Goal: Transaction & Acquisition: Purchase product/service

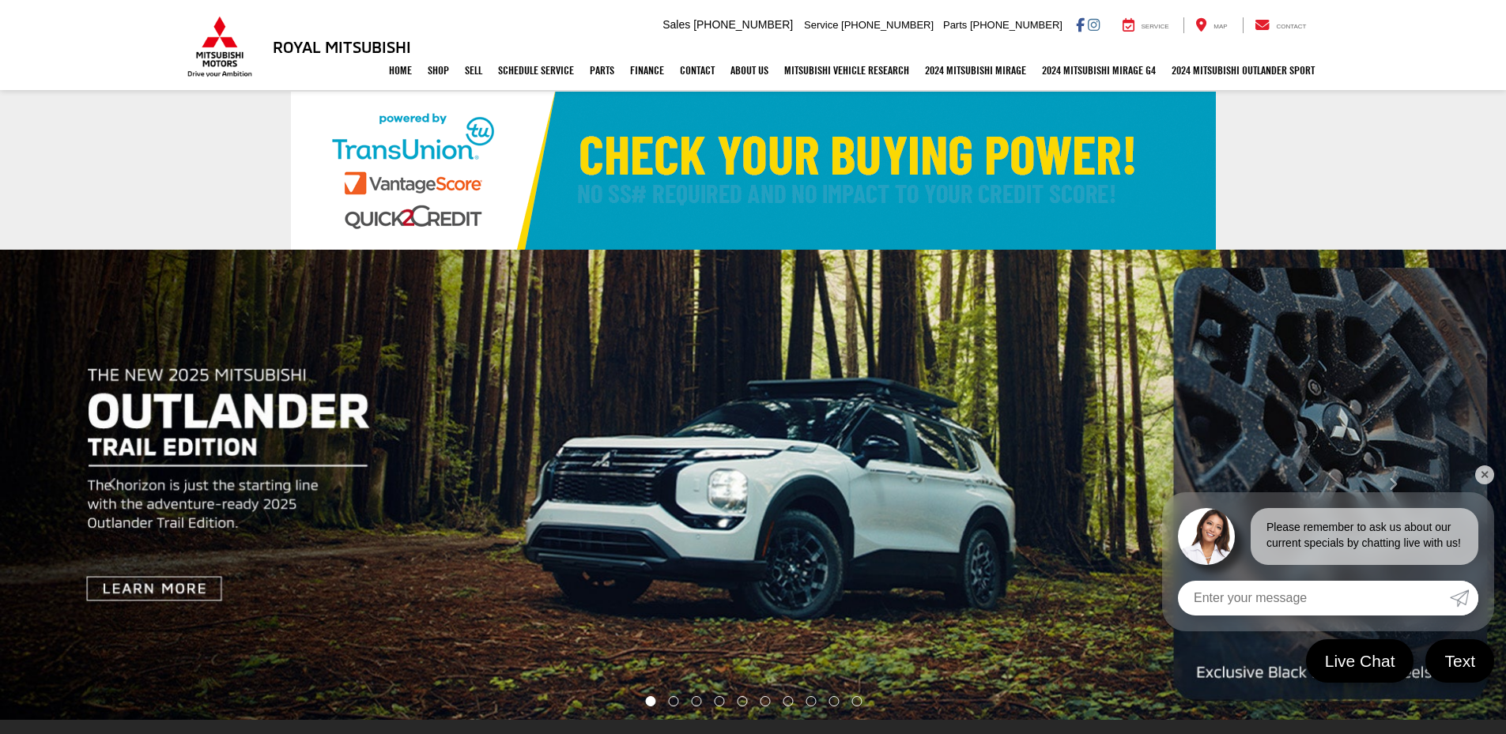
click at [1490, 482] on link "✕" at bounding box center [1484, 475] width 19 height 19
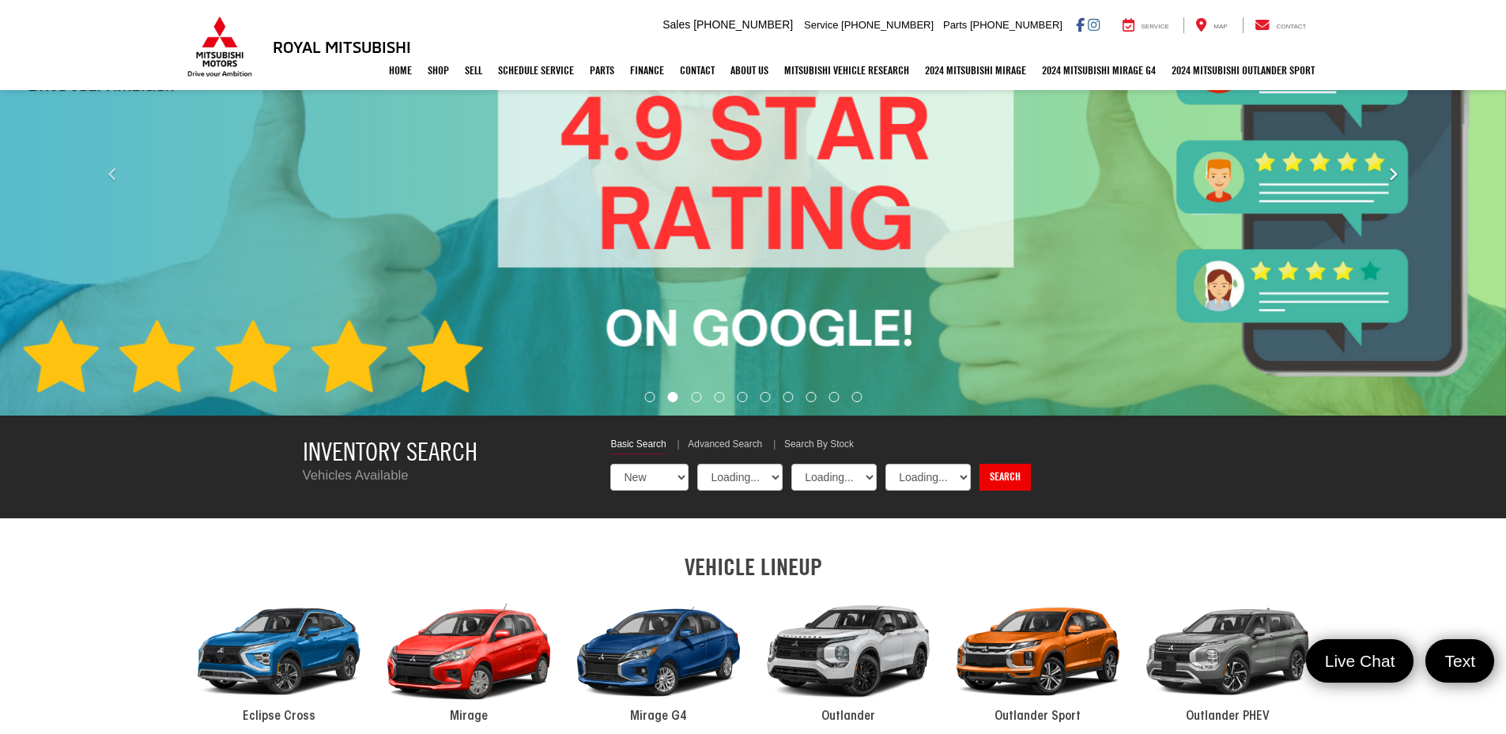
select select "Mitsubishi"
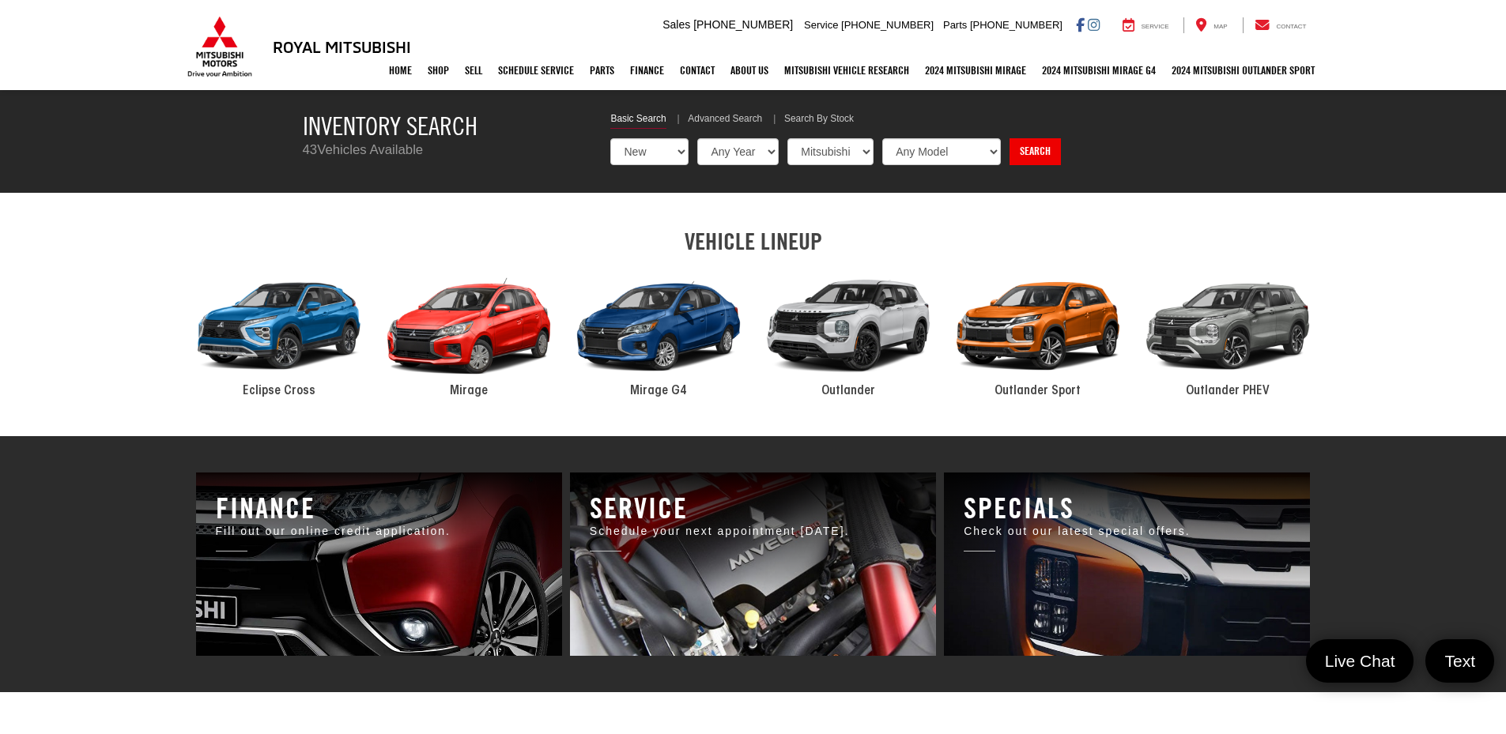
scroll to position [621, 0]
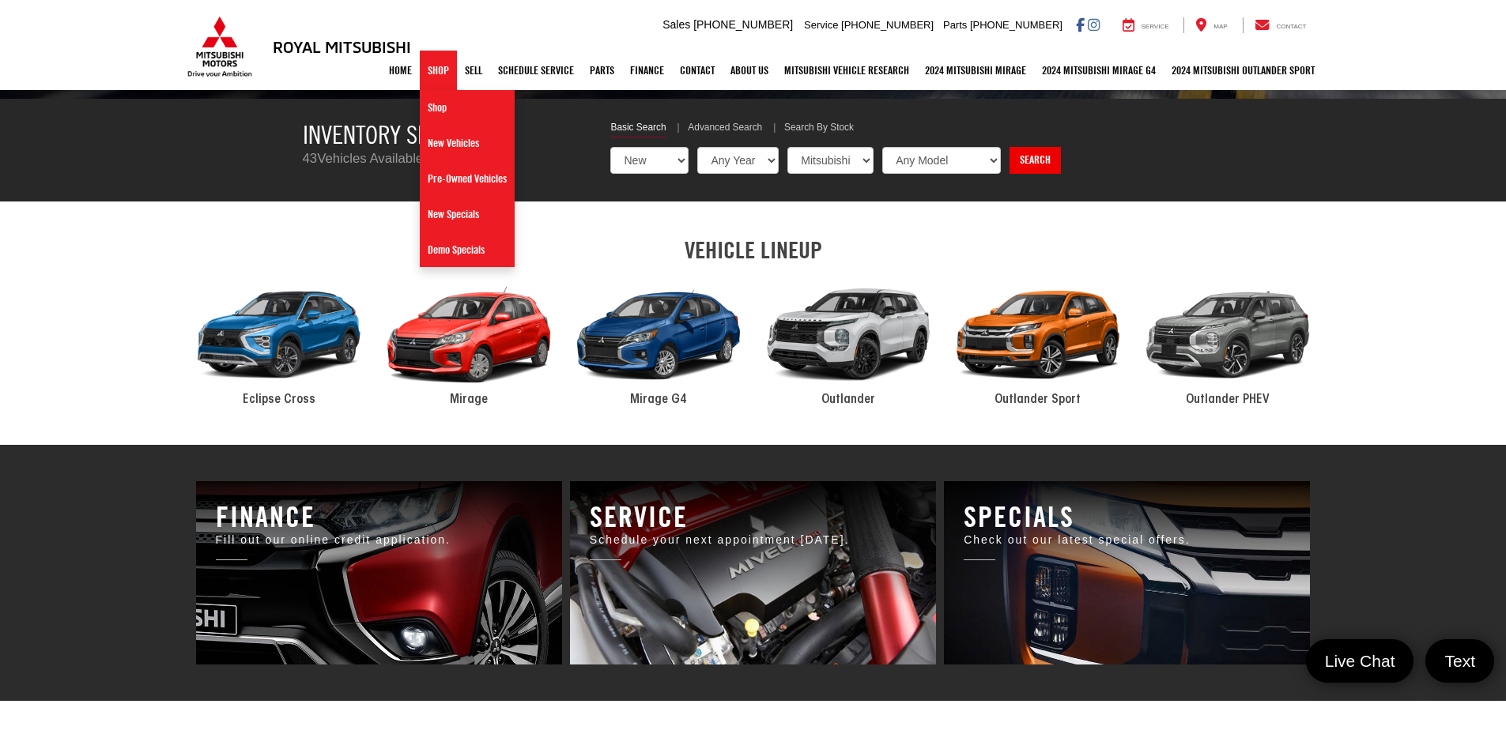
click at [437, 74] on link "Shop" at bounding box center [438, 71] width 37 height 40
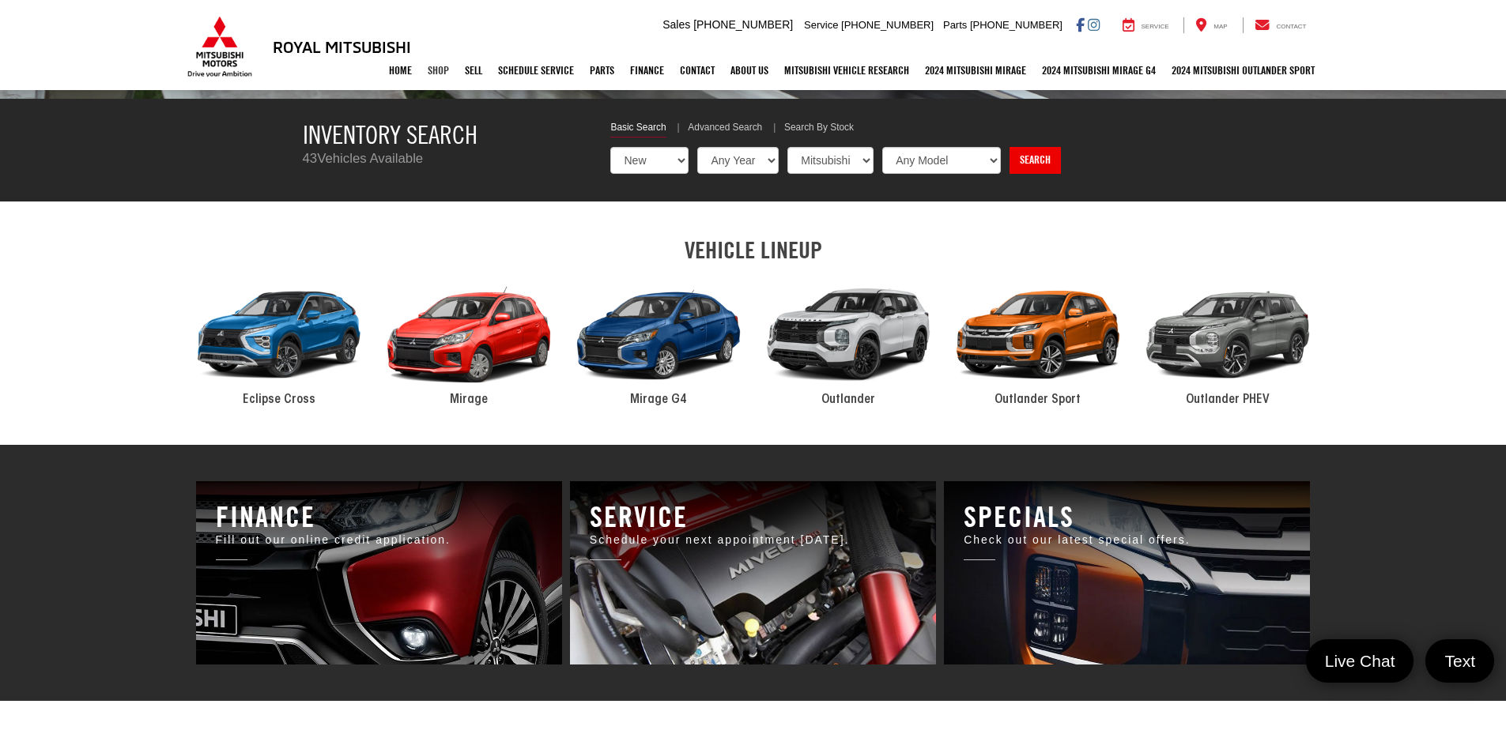
click at [429, 74] on link "Shop" at bounding box center [438, 71] width 37 height 40
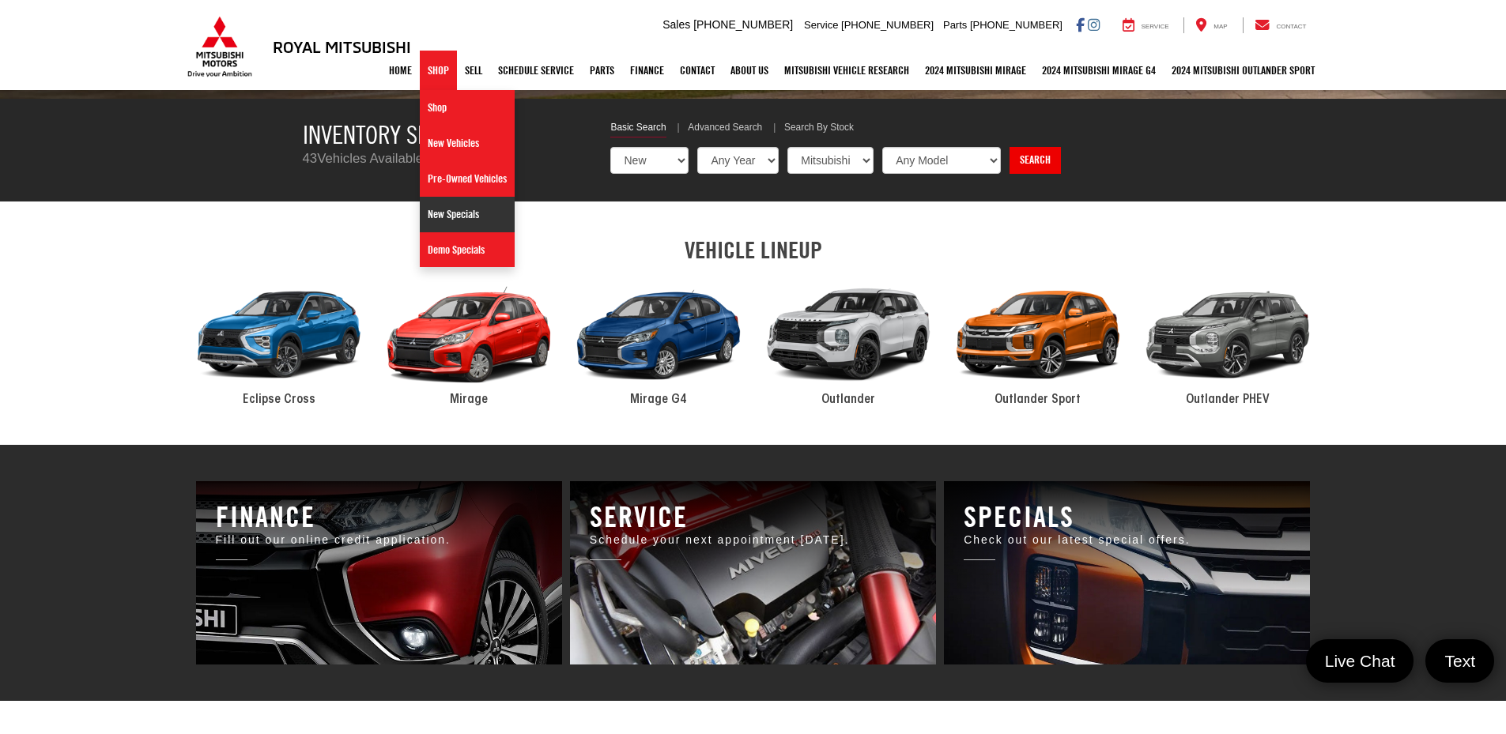
click at [451, 215] on link "New Specials" at bounding box center [467, 215] width 95 height 36
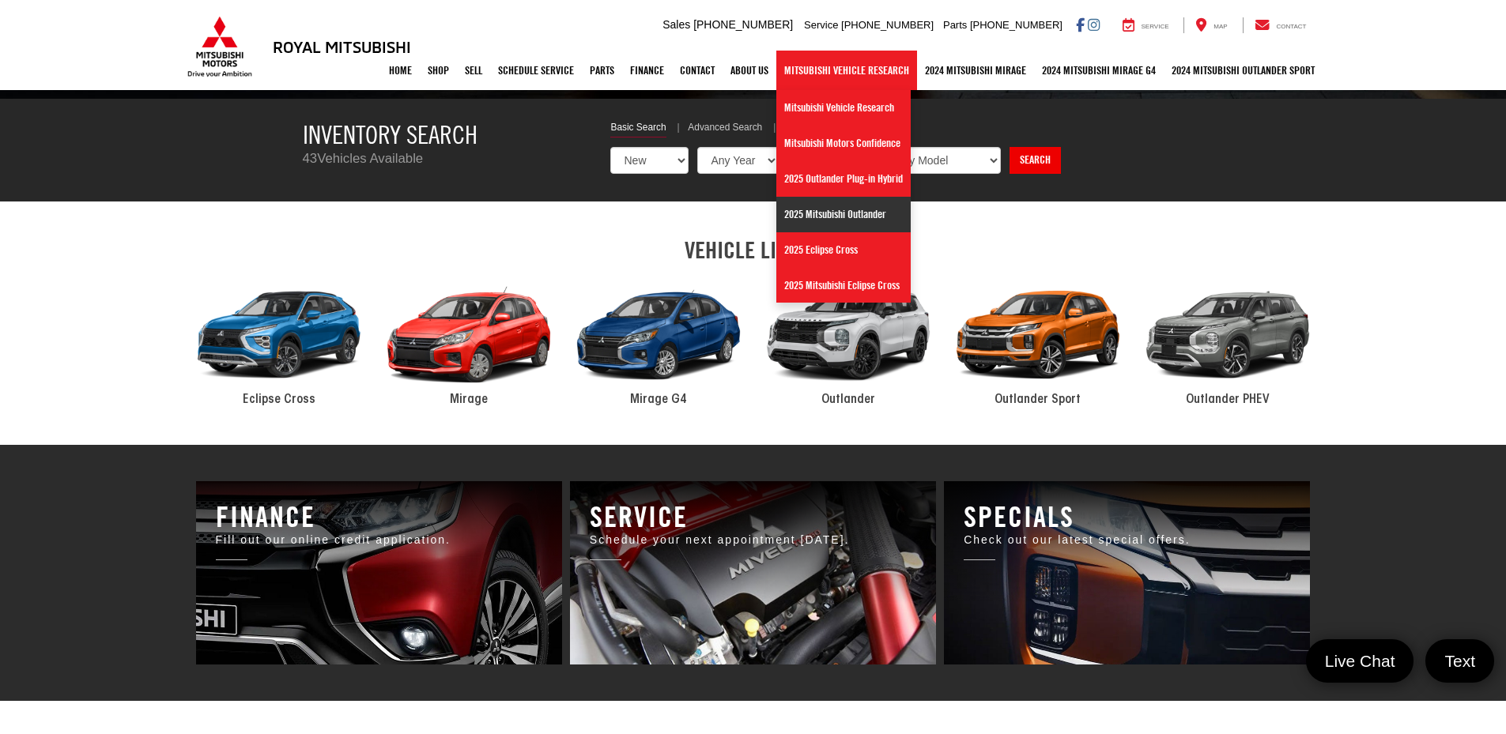
click at [838, 218] on link "2025 Mitsubishi Outlander" at bounding box center [843, 215] width 134 height 36
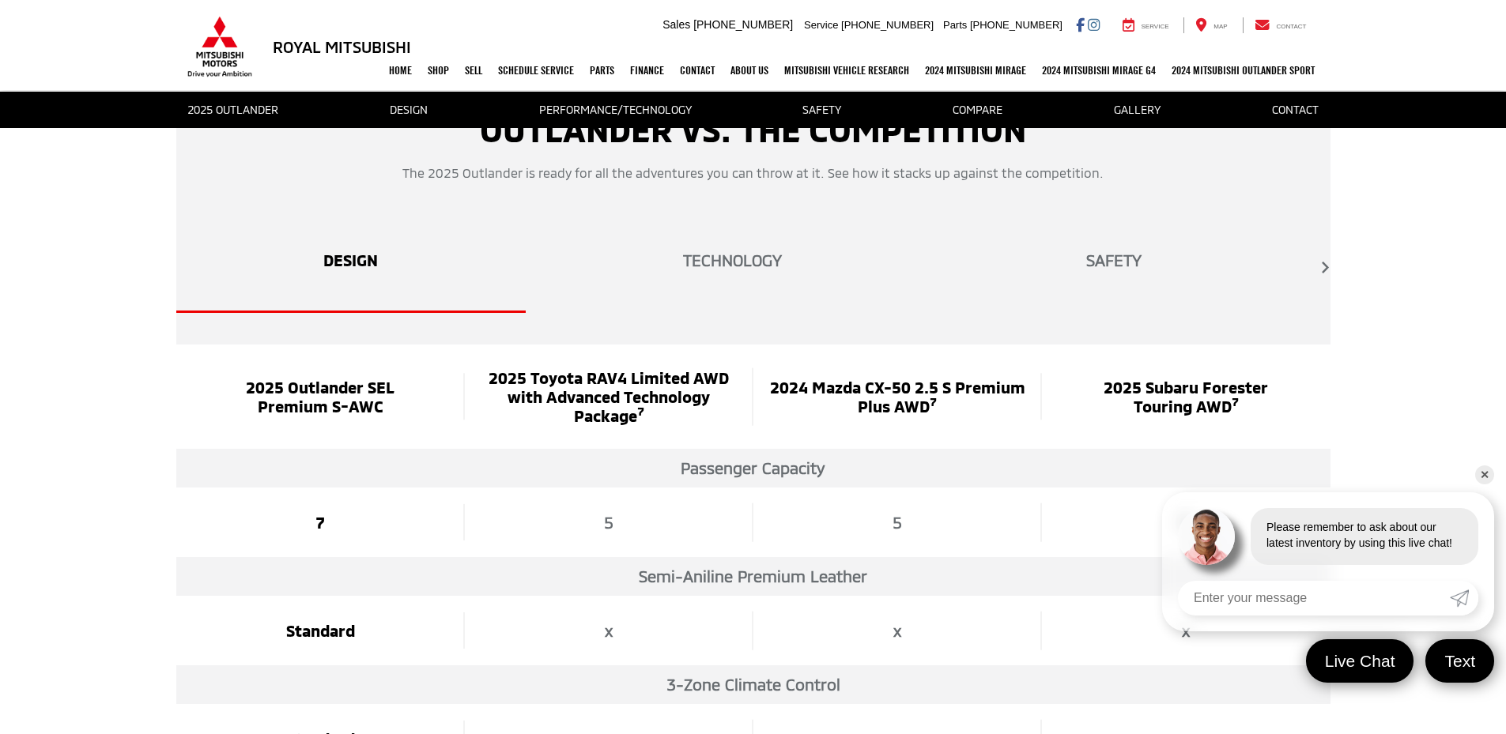
scroll to position [2688, 0]
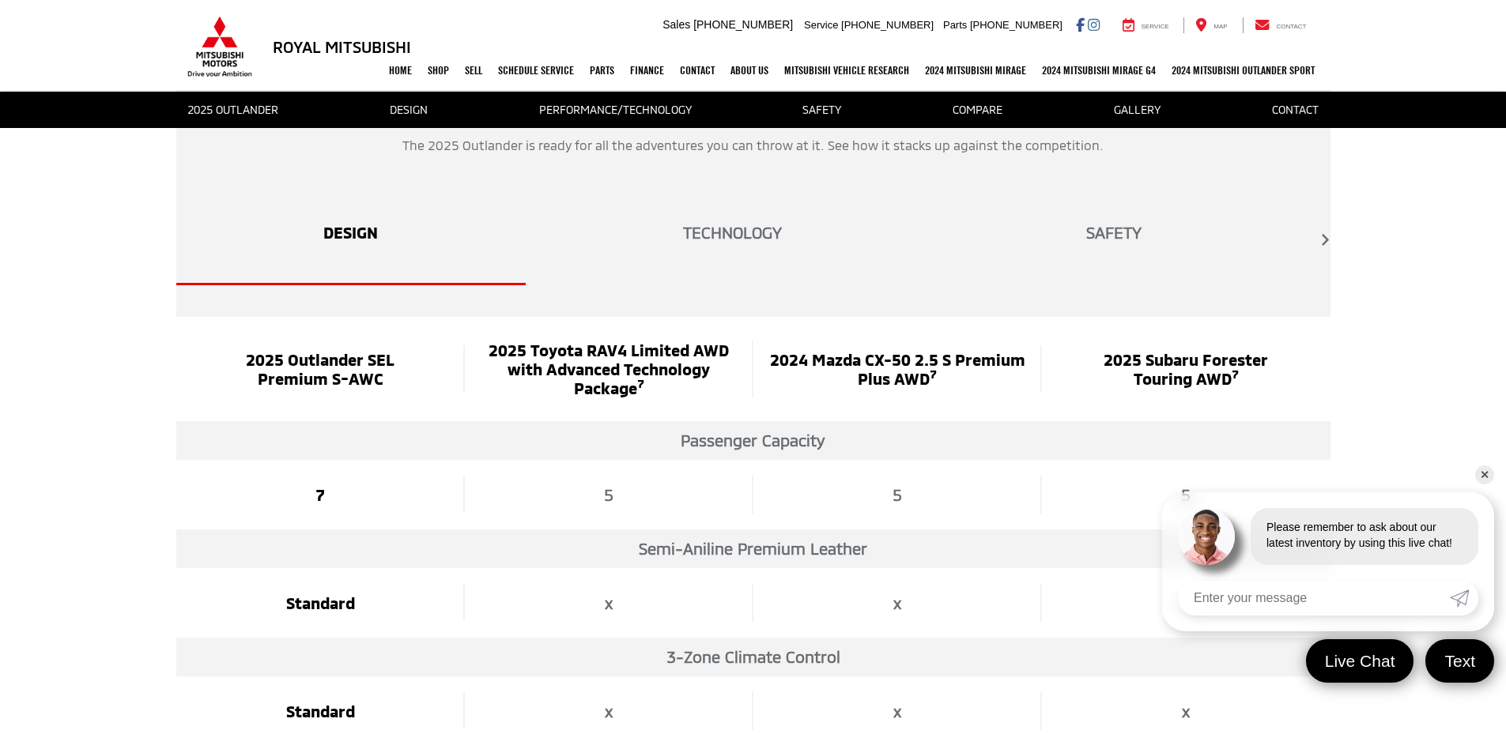
click at [1486, 477] on link "✕" at bounding box center [1484, 475] width 19 height 19
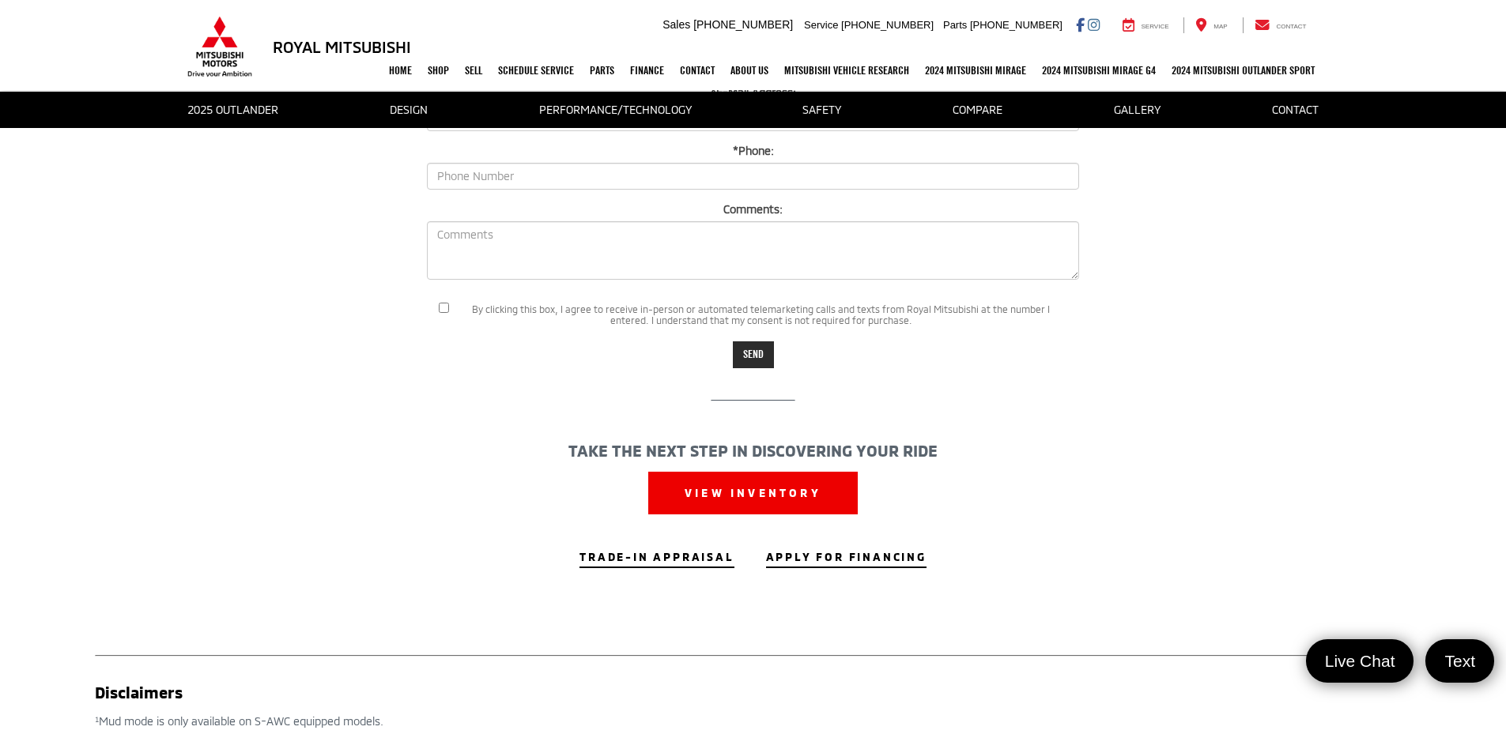
scroll to position [5455, 0]
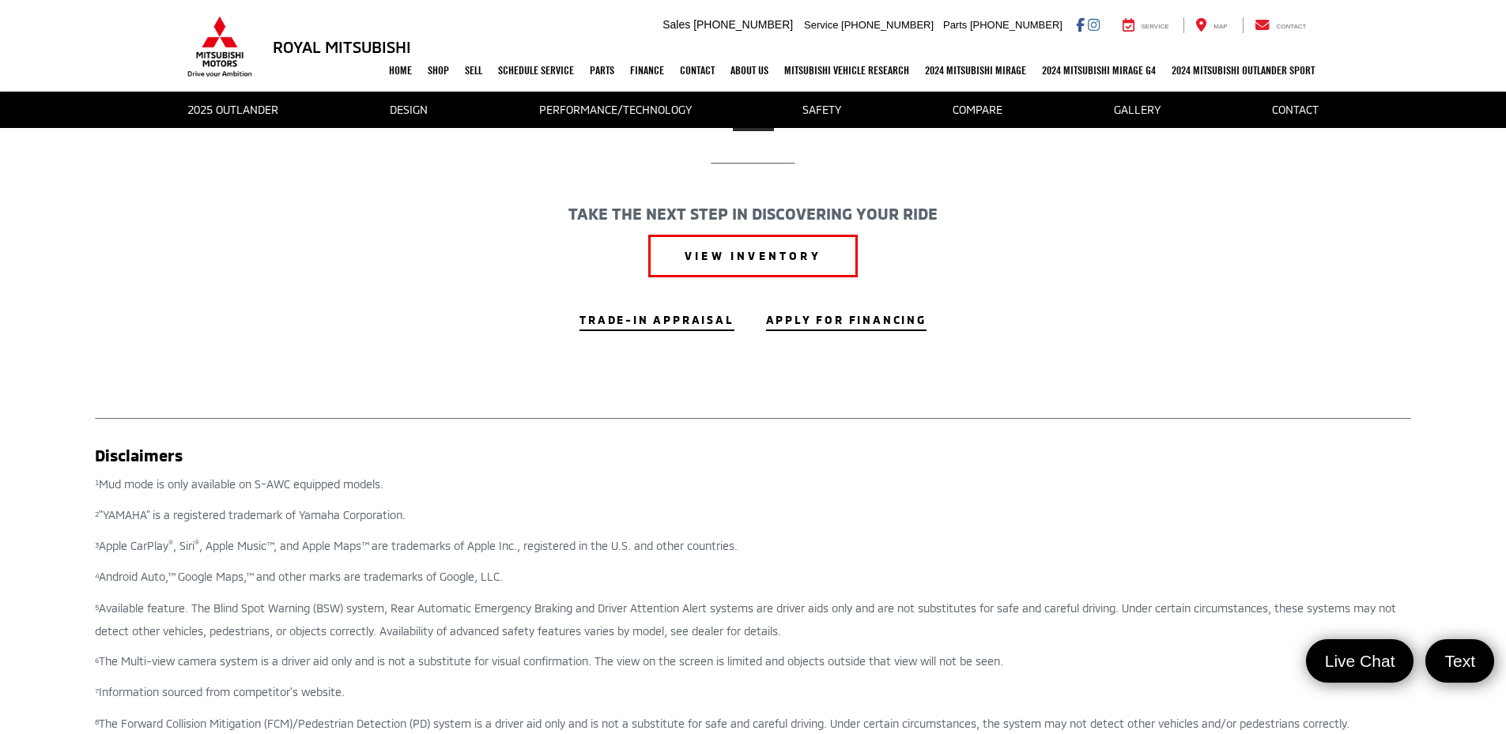
click at [705, 251] on link "VIEW INVENTORY" at bounding box center [753, 256] width 210 height 43
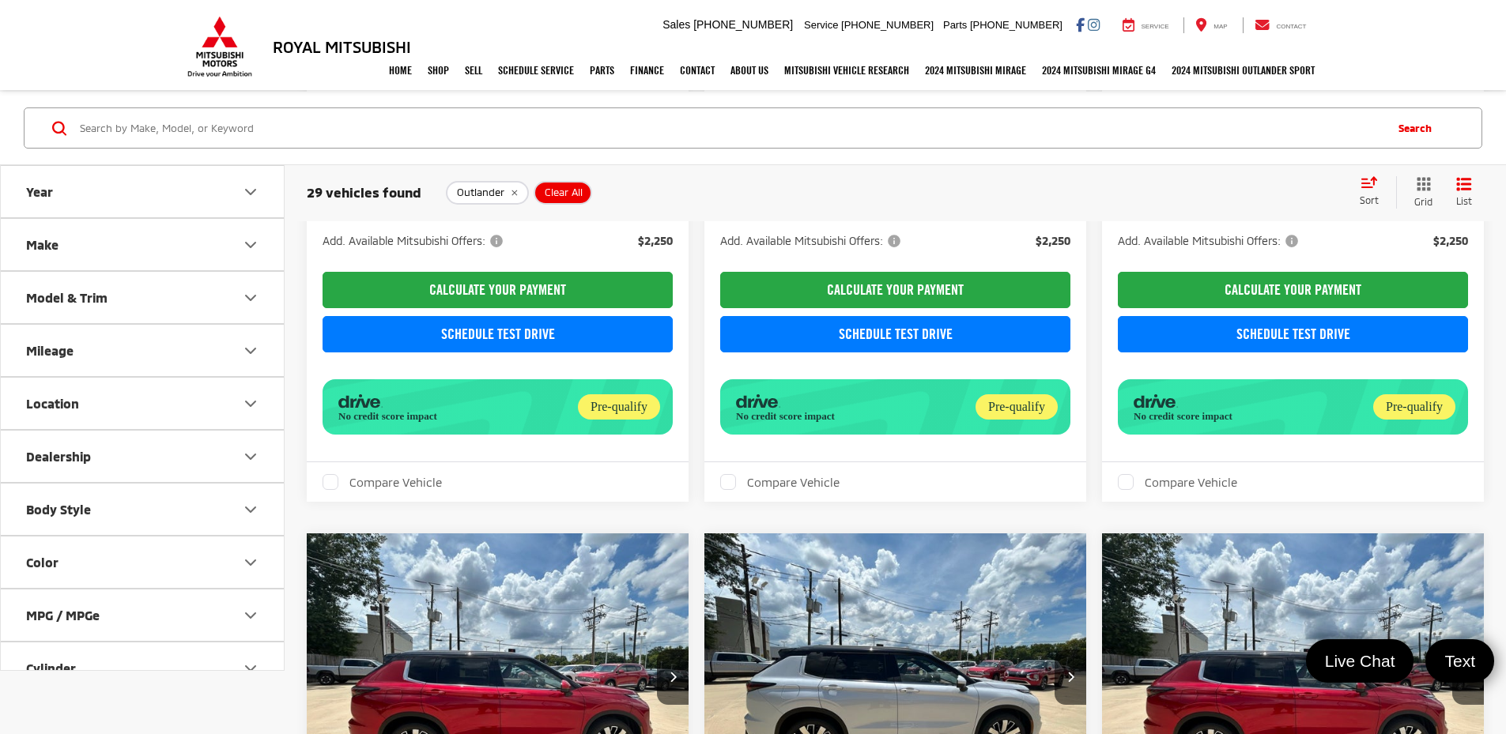
scroll to position [2372, 0]
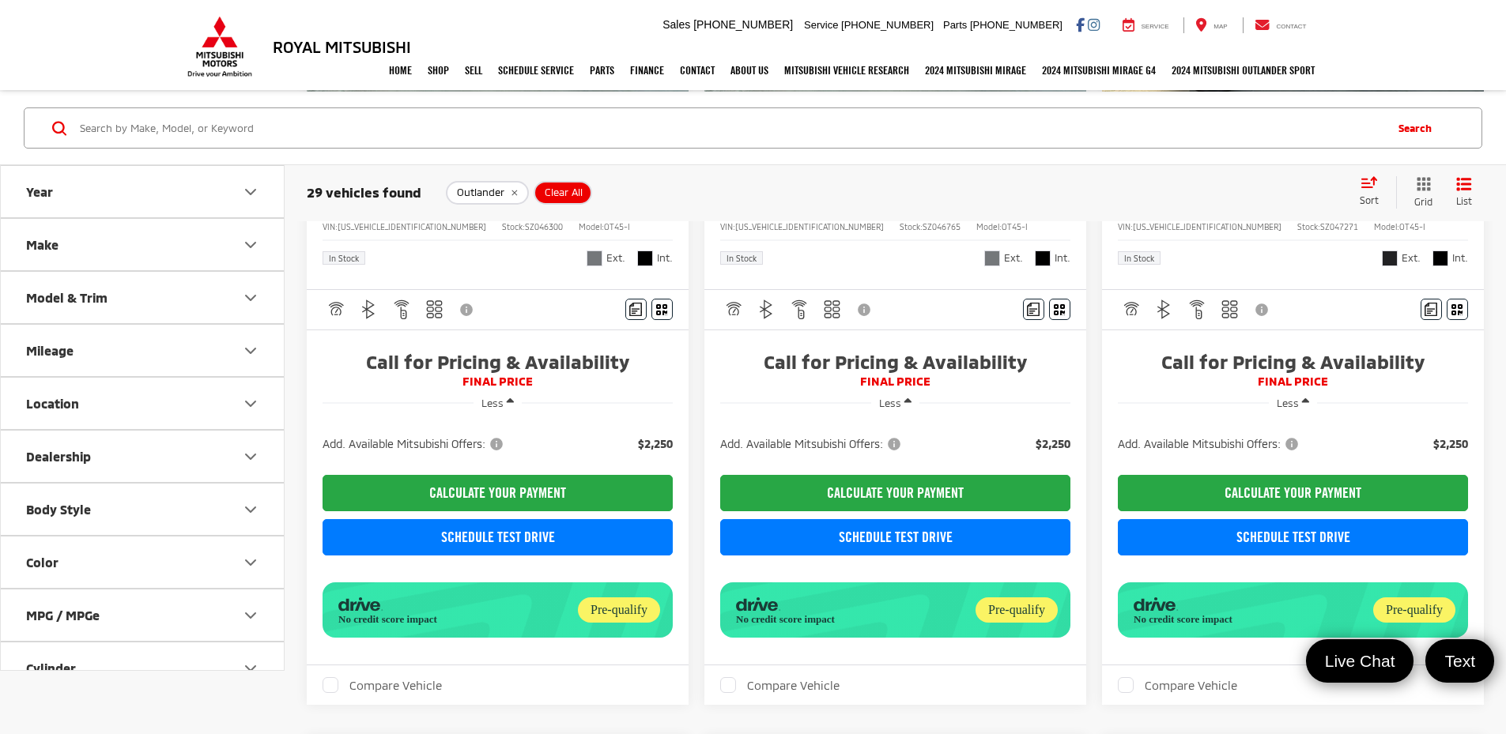
scroll to position [2361, 0]
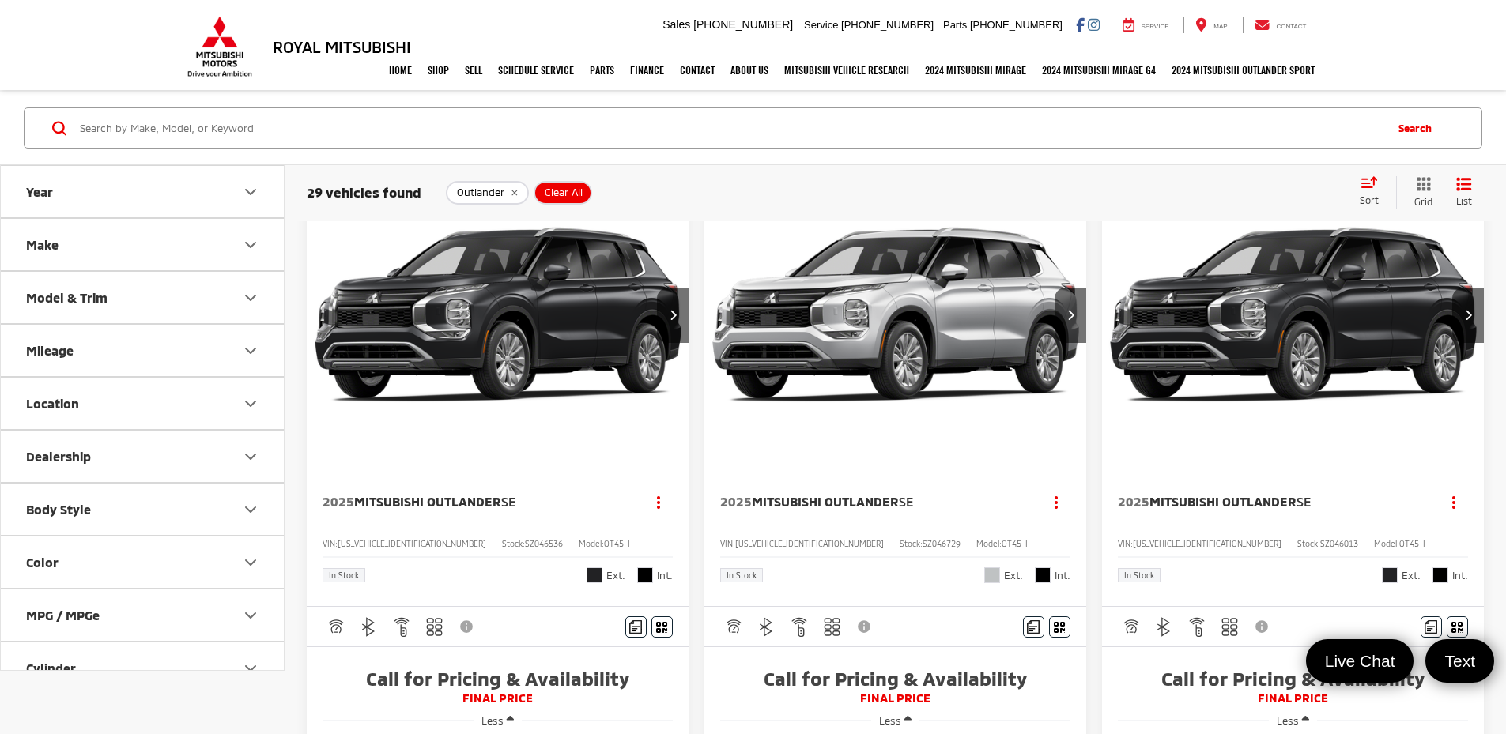
scroll to position [79, 0]
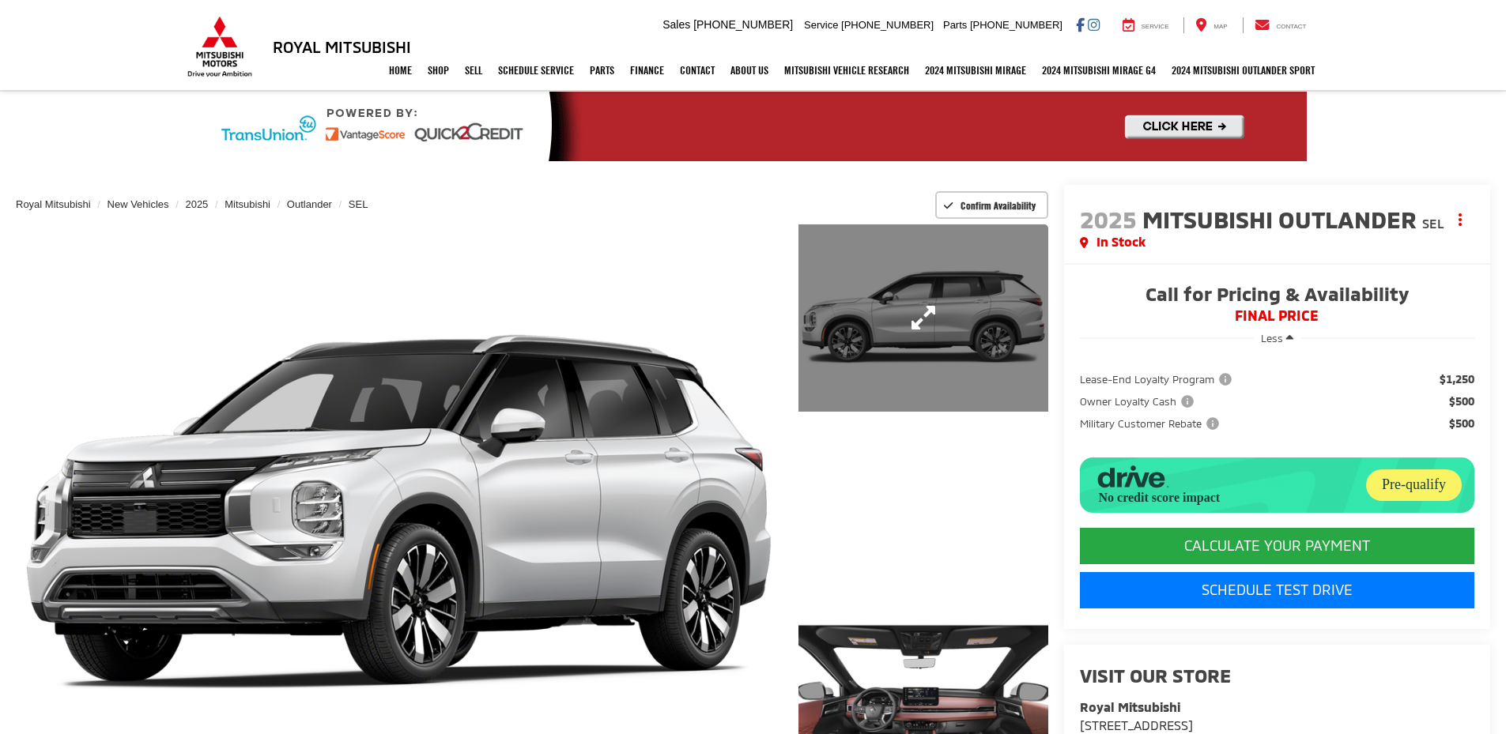
click at [907, 314] on link "Expand Photo 1" at bounding box center [924, 318] width 250 height 187
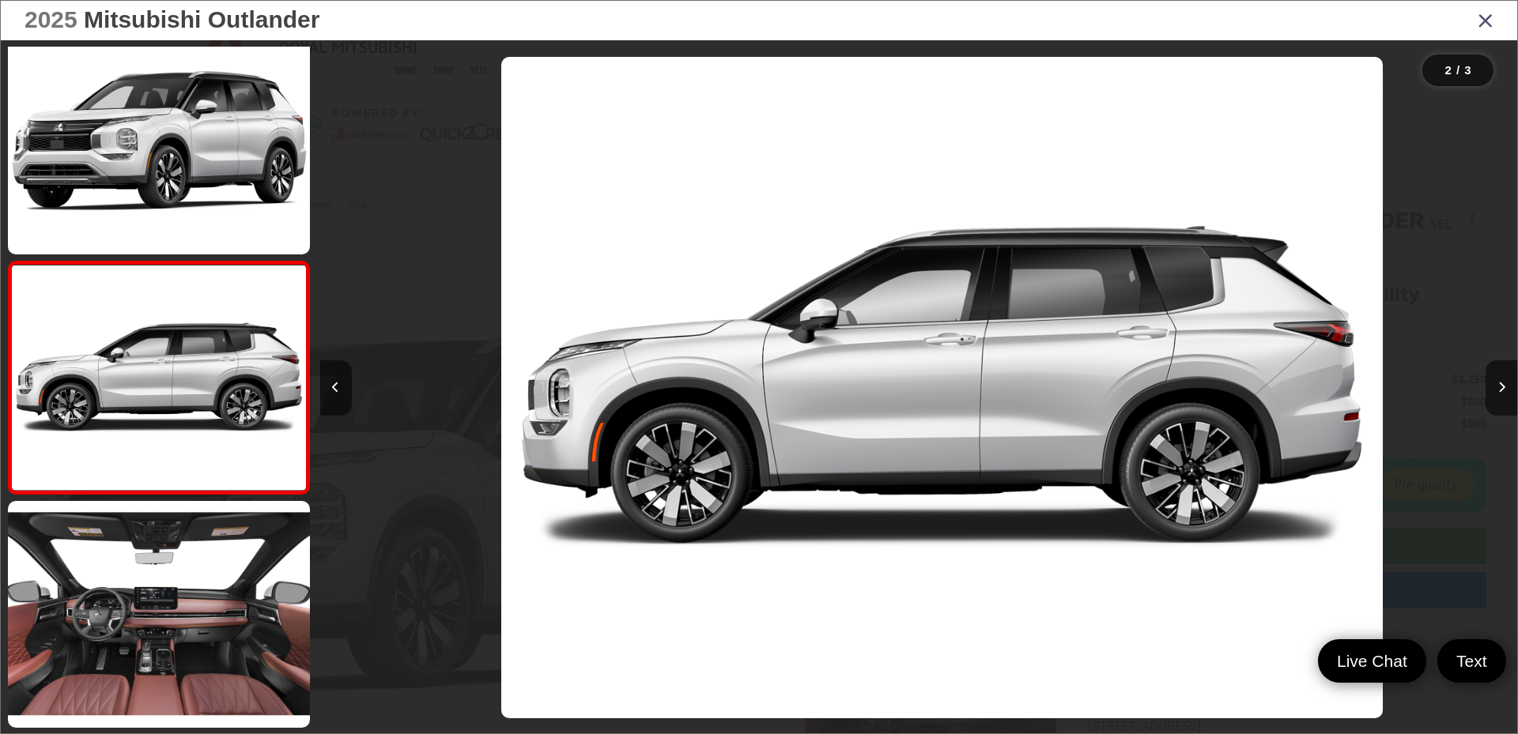
scroll to position [0, 1197]
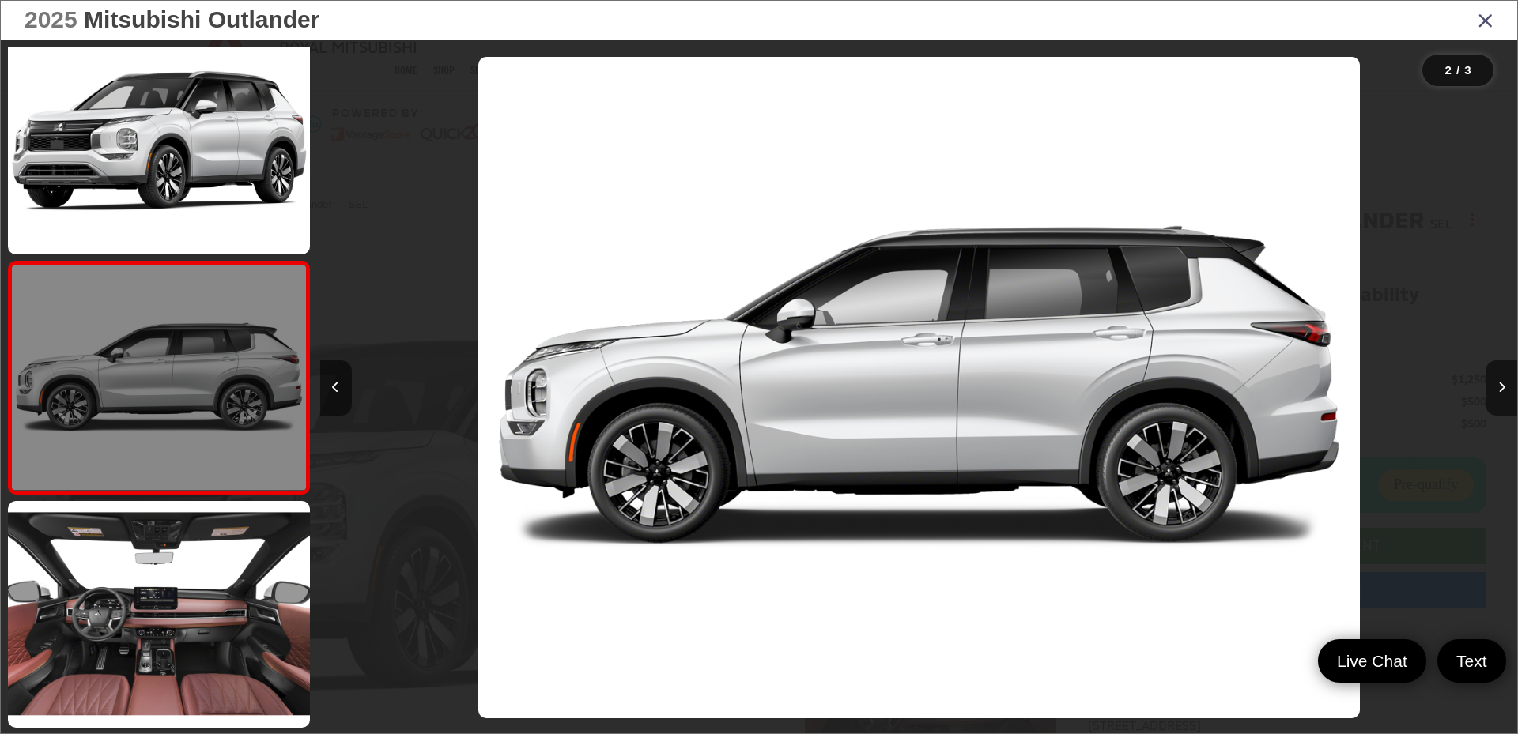
click at [199, 398] on link at bounding box center [159, 378] width 302 height 234
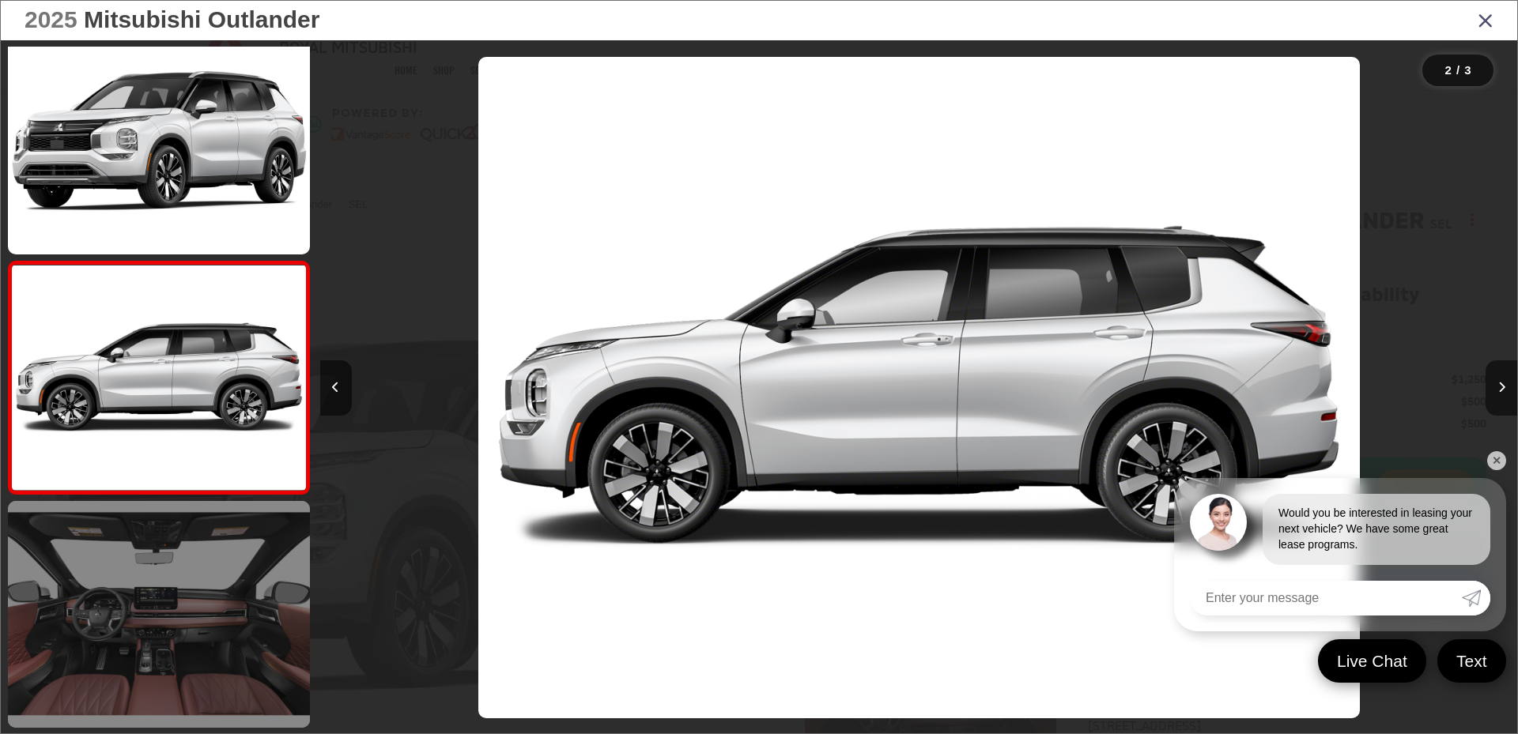
click at [156, 618] on link at bounding box center [159, 614] width 302 height 226
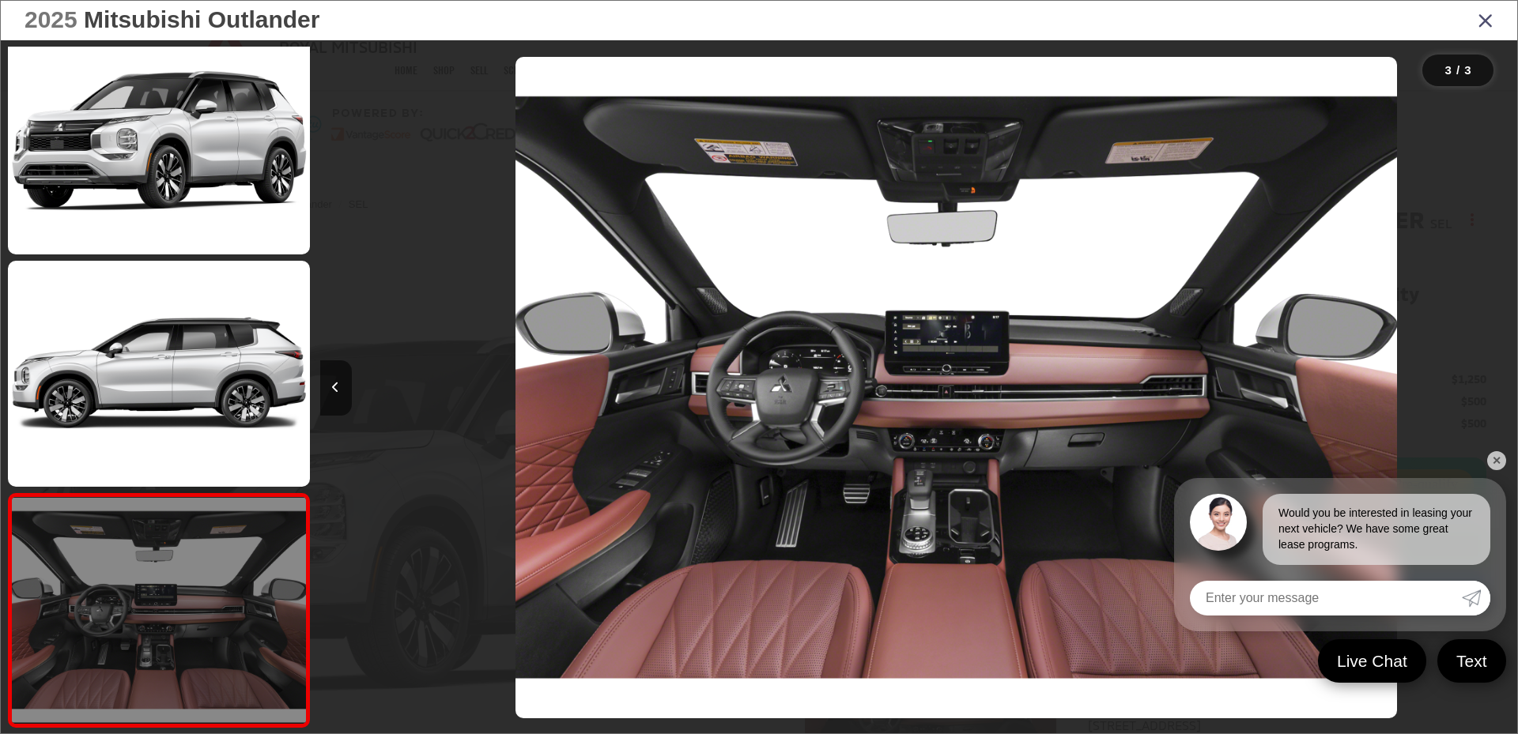
scroll to position [0, 2395]
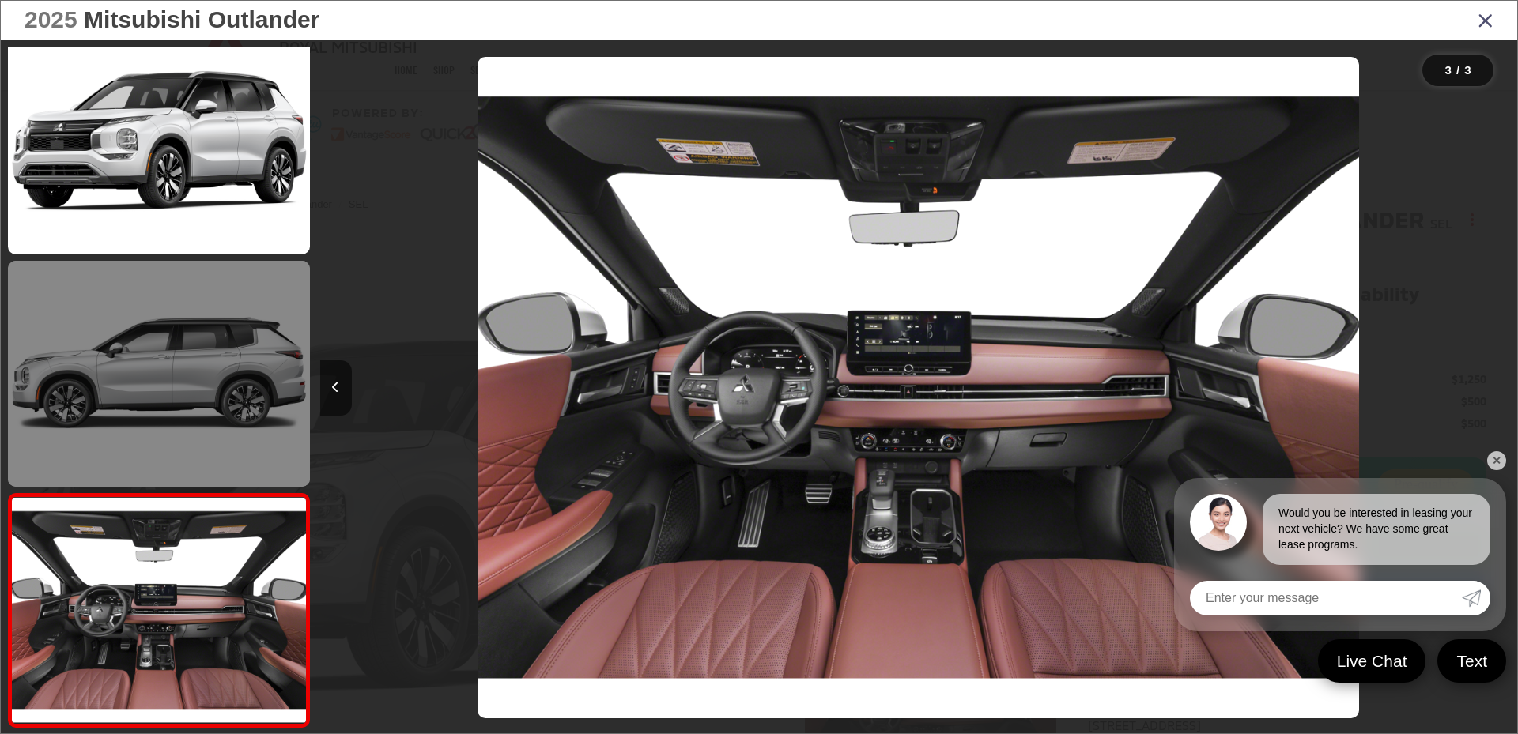
click at [200, 400] on link at bounding box center [159, 374] width 302 height 226
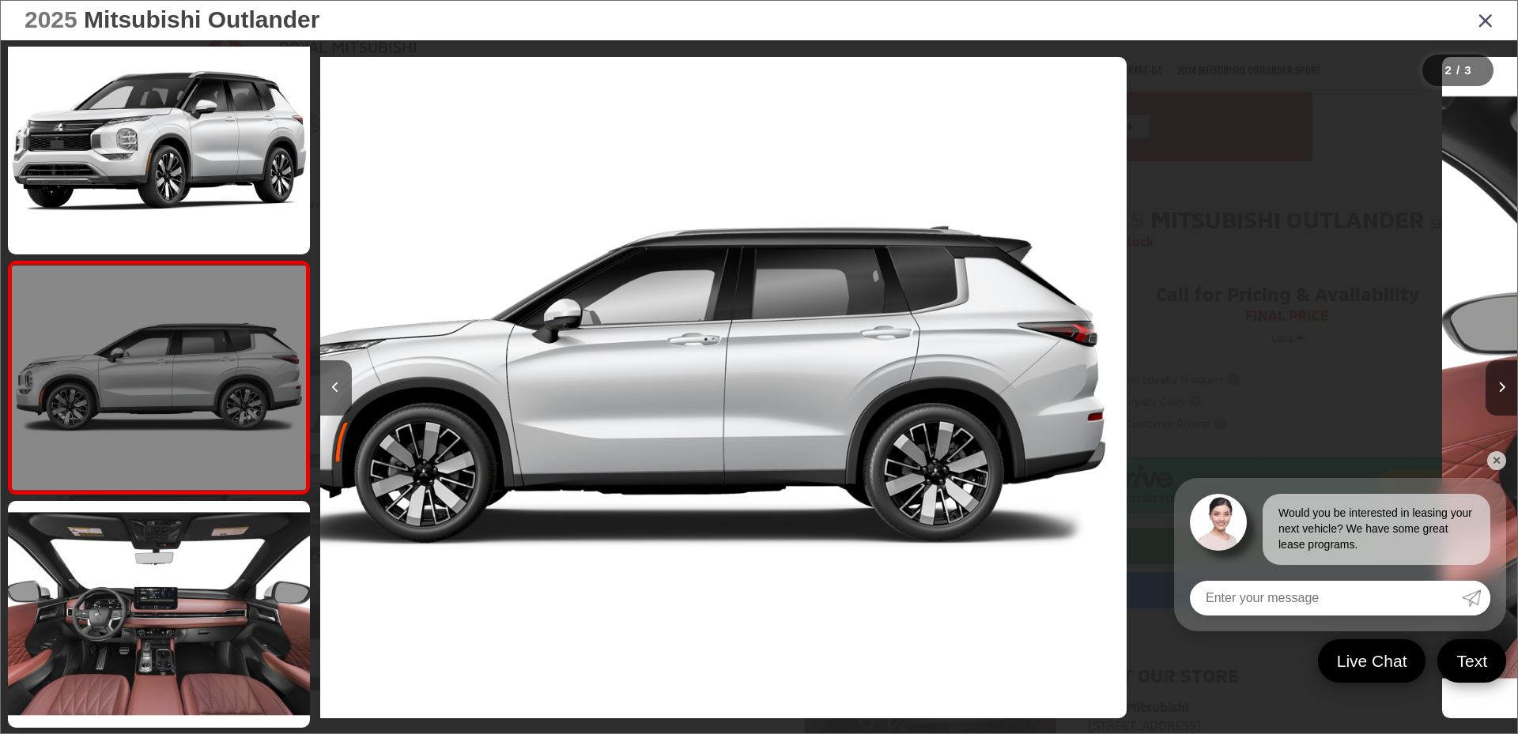
scroll to position [0, 1197]
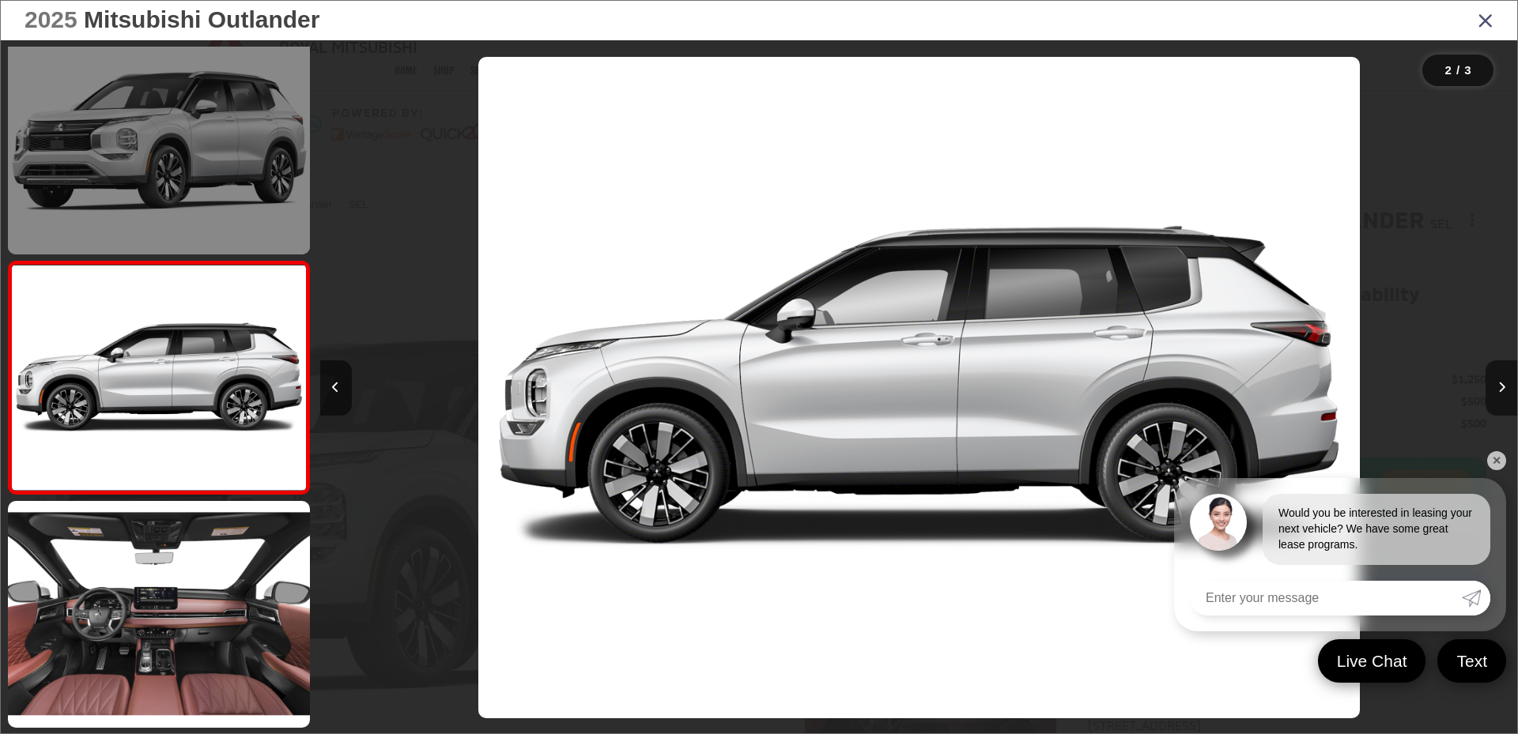
click at [191, 184] on link at bounding box center [159, 141] width 302 height 226
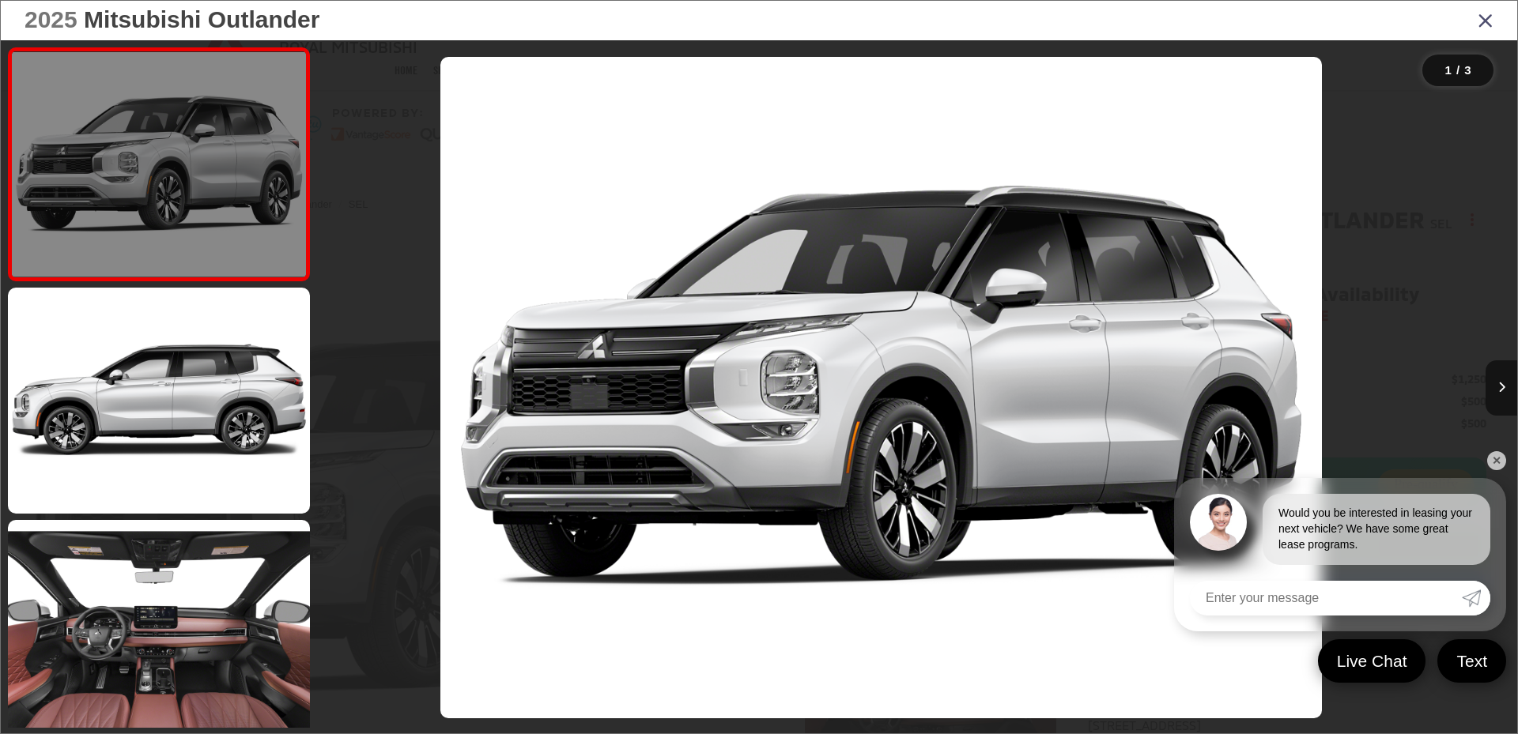
scroll to position [0, 0]
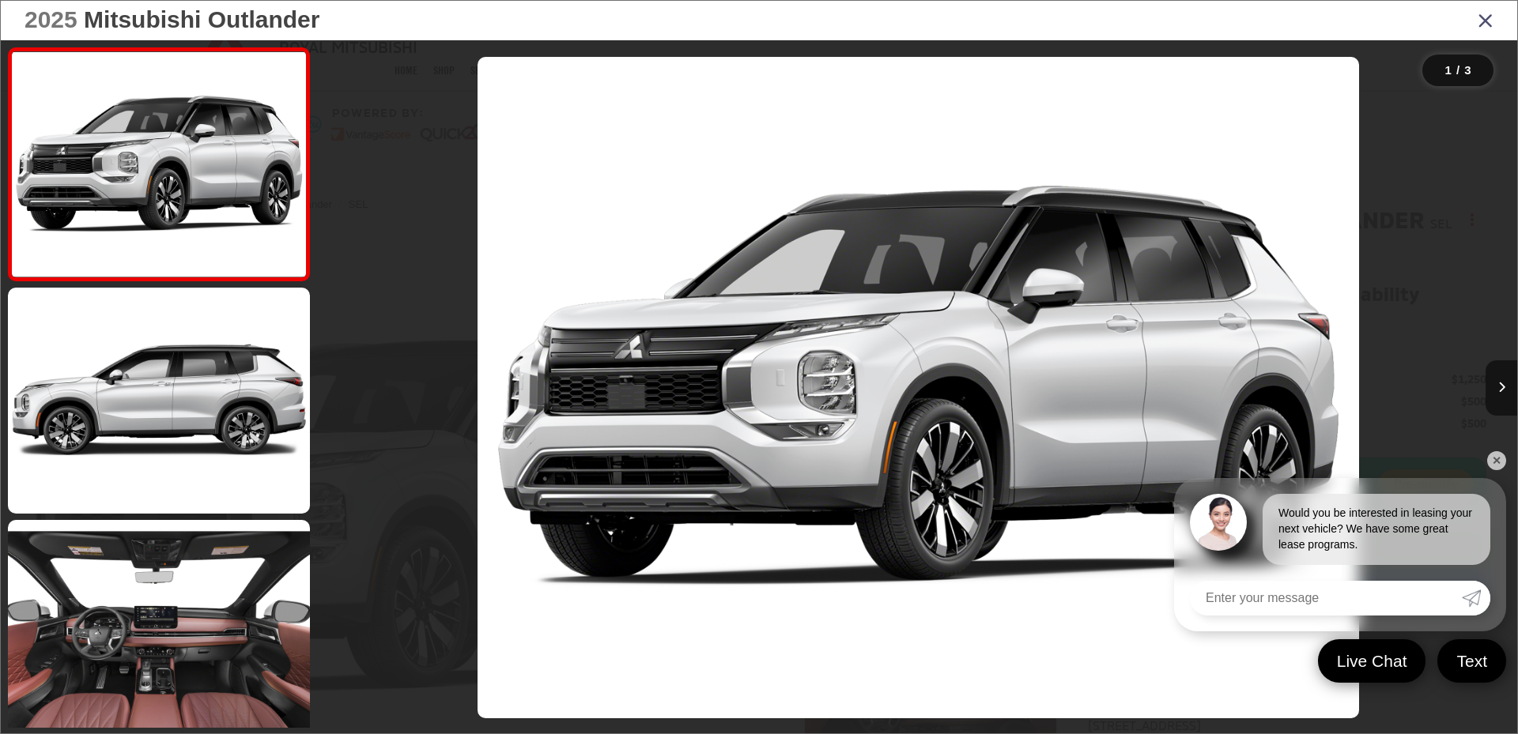
click at [1502, 460] on link "✕" at bounding box center [1496, 460] width 19 height 19
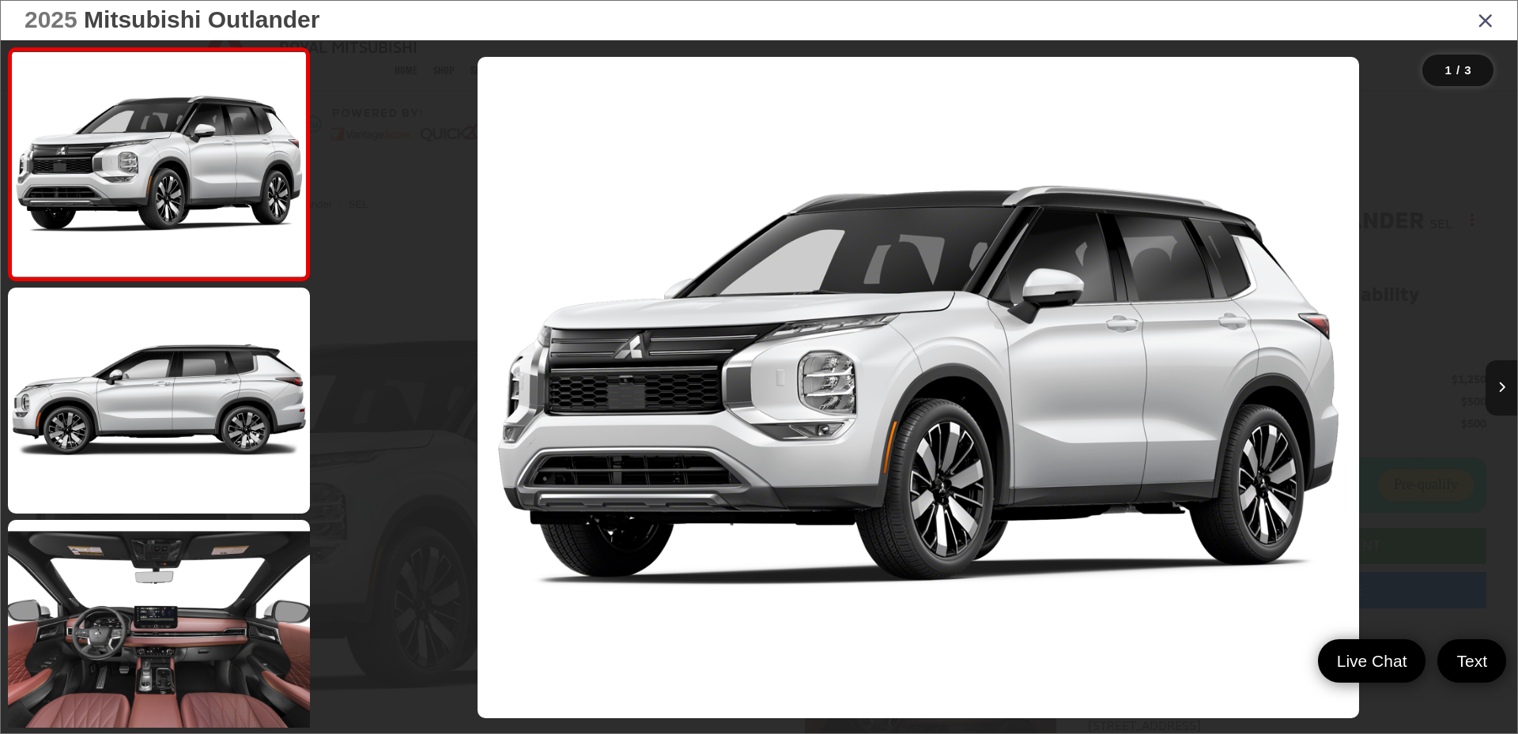
click at [1497, 396] on button "Next image" at bounding box center [1502, 388] width 32 height 55
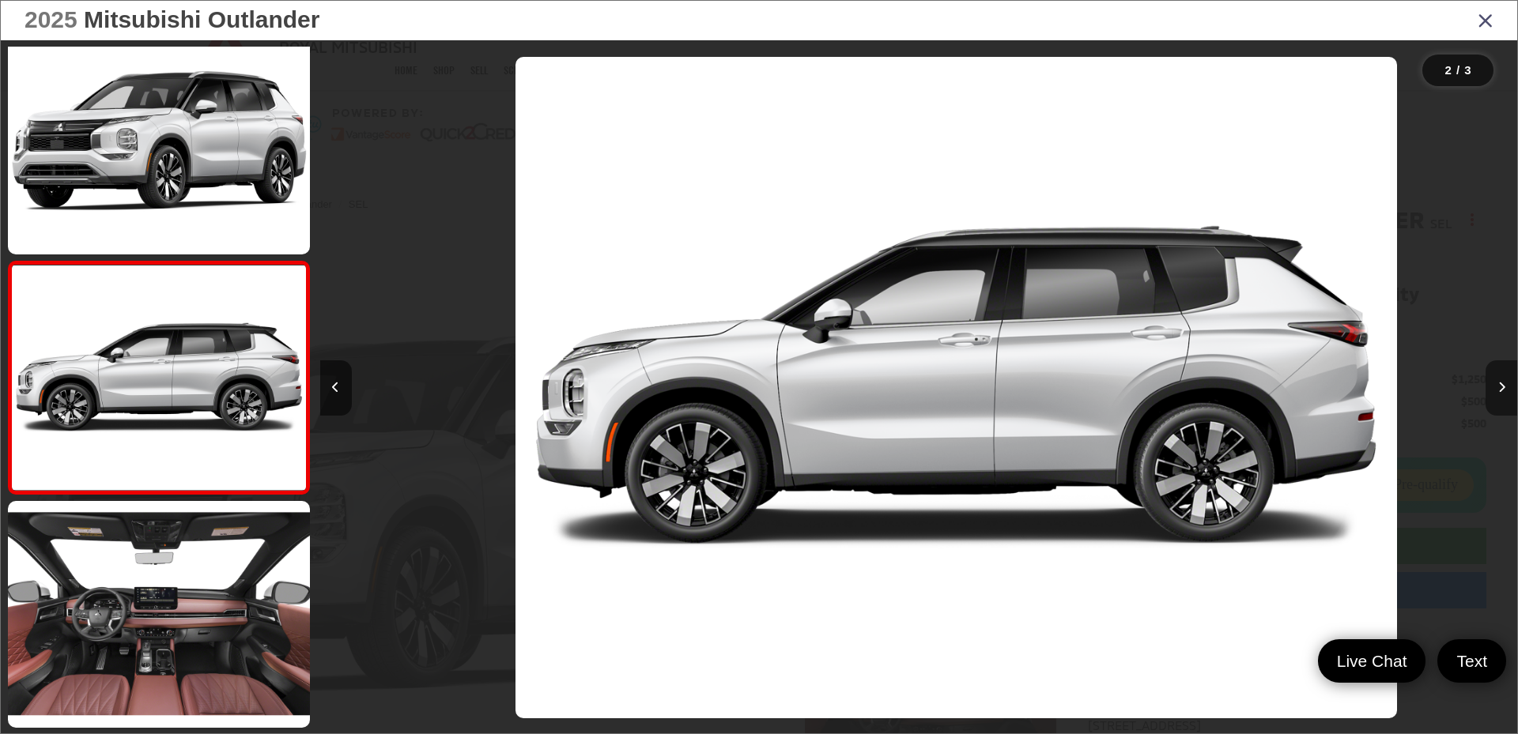
scroll to position [0, 1197]
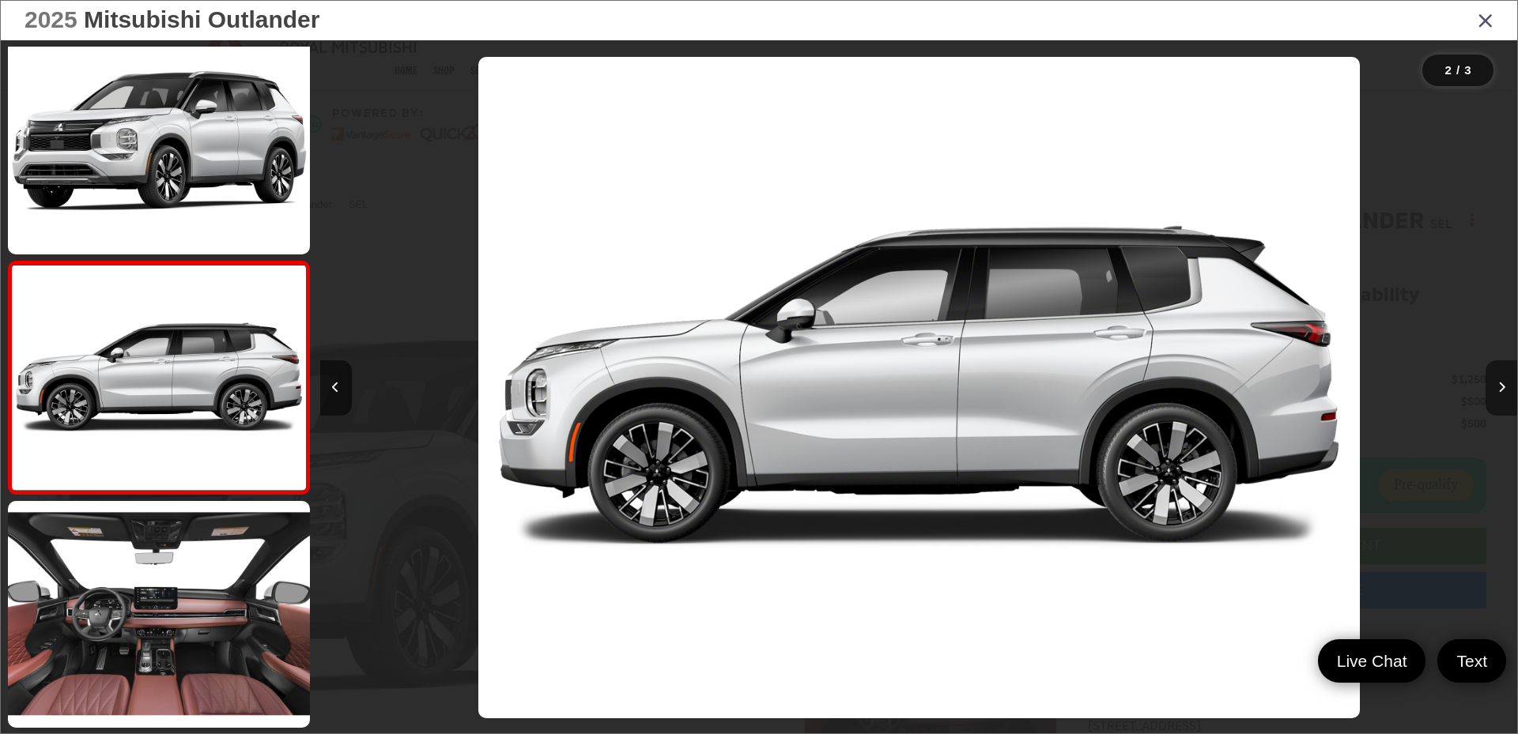
click at [1497, 396] on button "Next image" at bounding box center [1502, 388] width 32 height 55
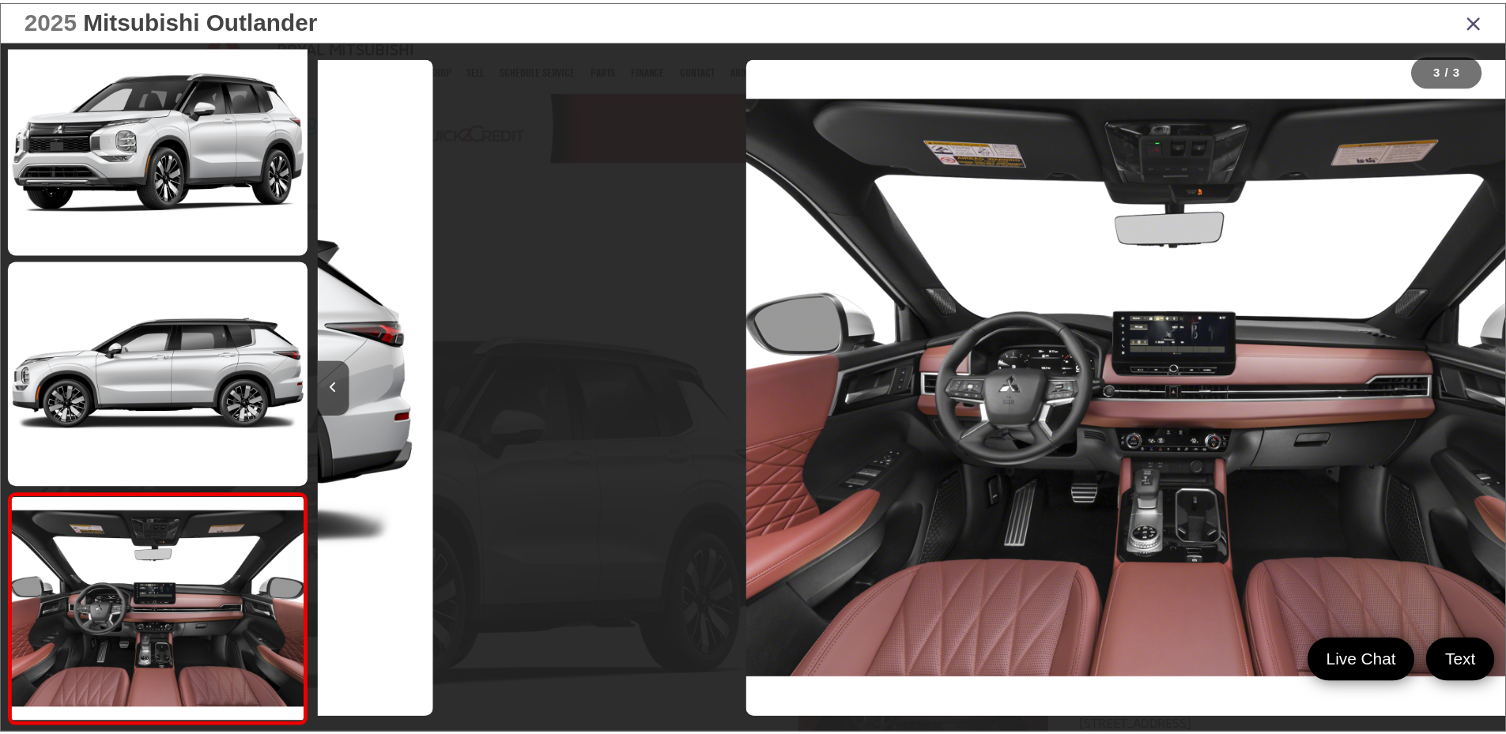
scroll to position [0, 2395]
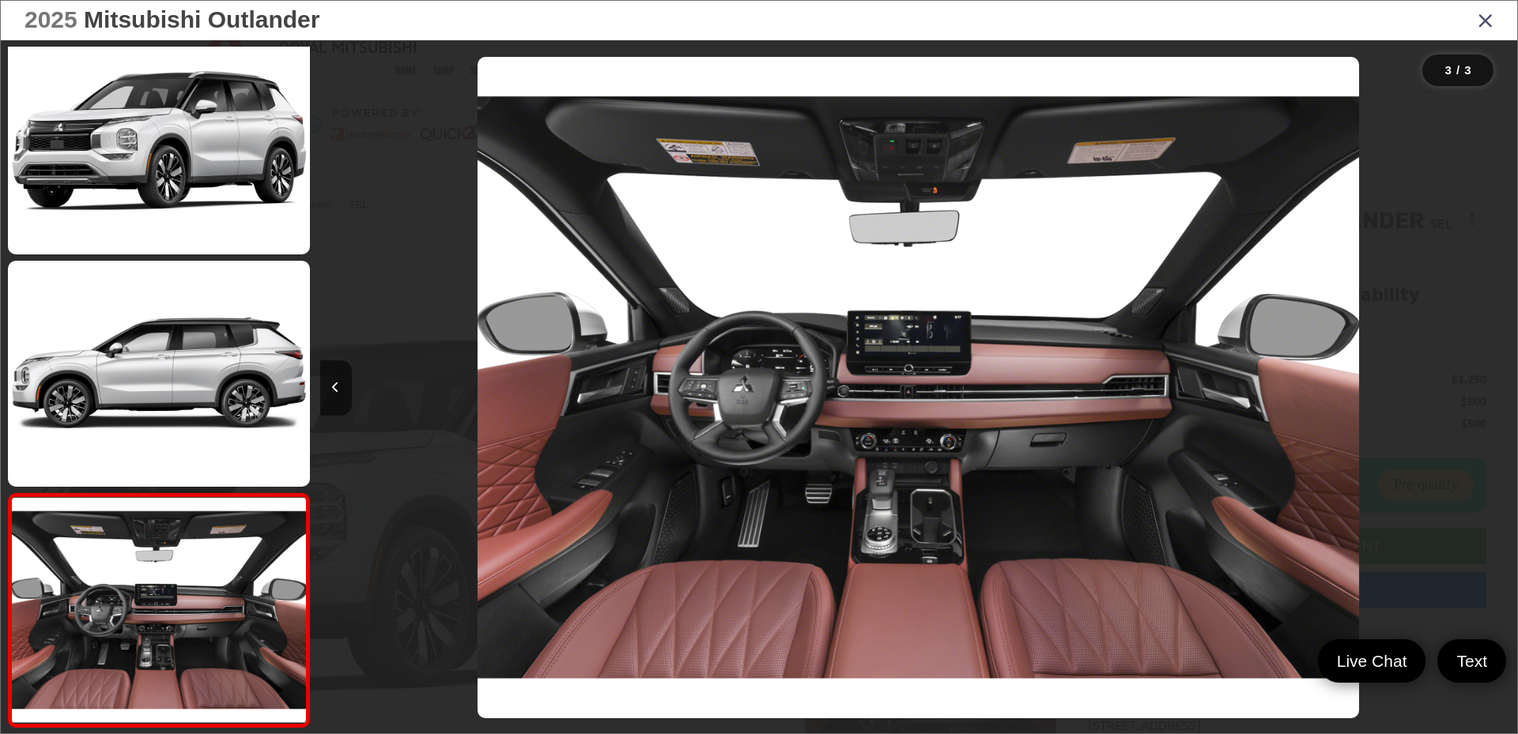
click at [1486, 18] on icon "Close gallery" at bounding box center [1486, 19] width 16 height 21
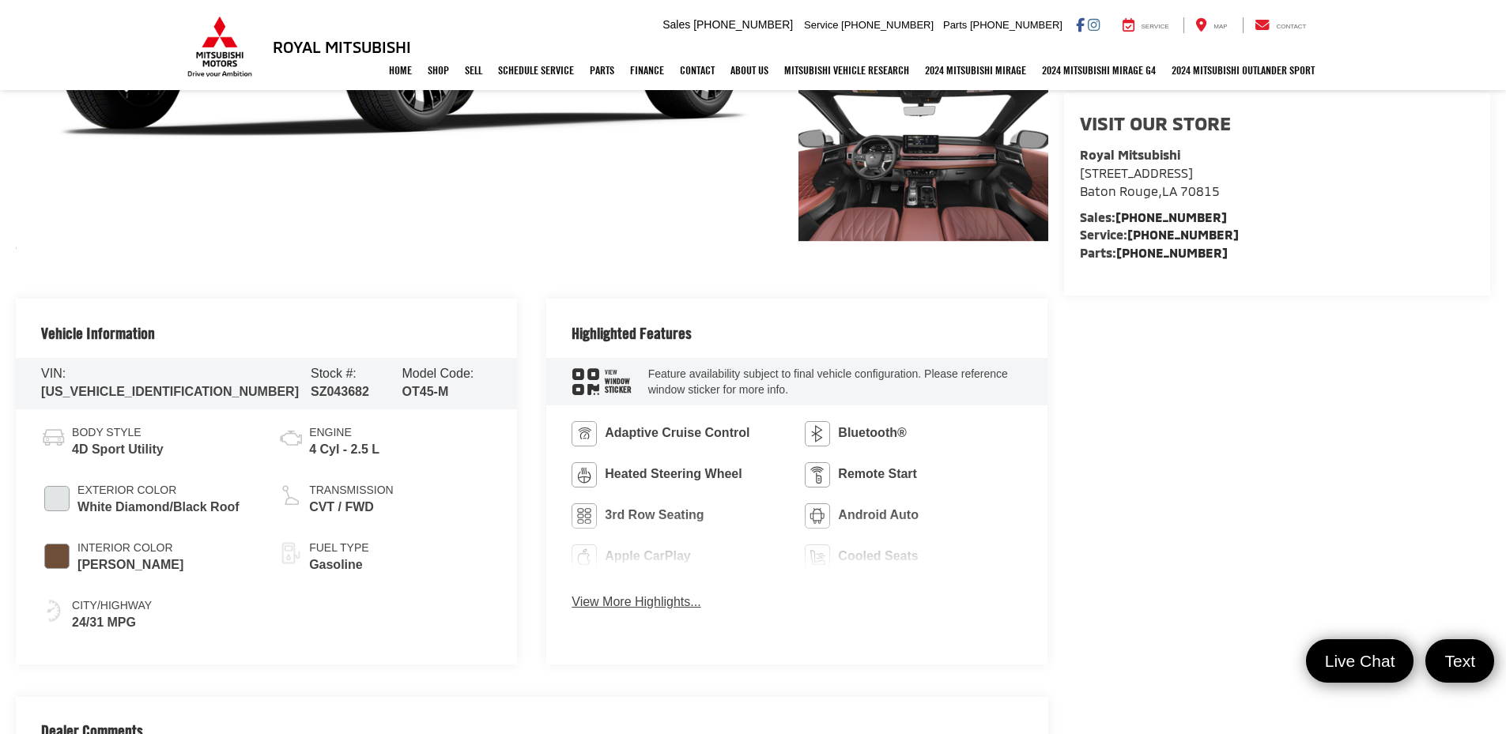
scroll to position [553, 0]
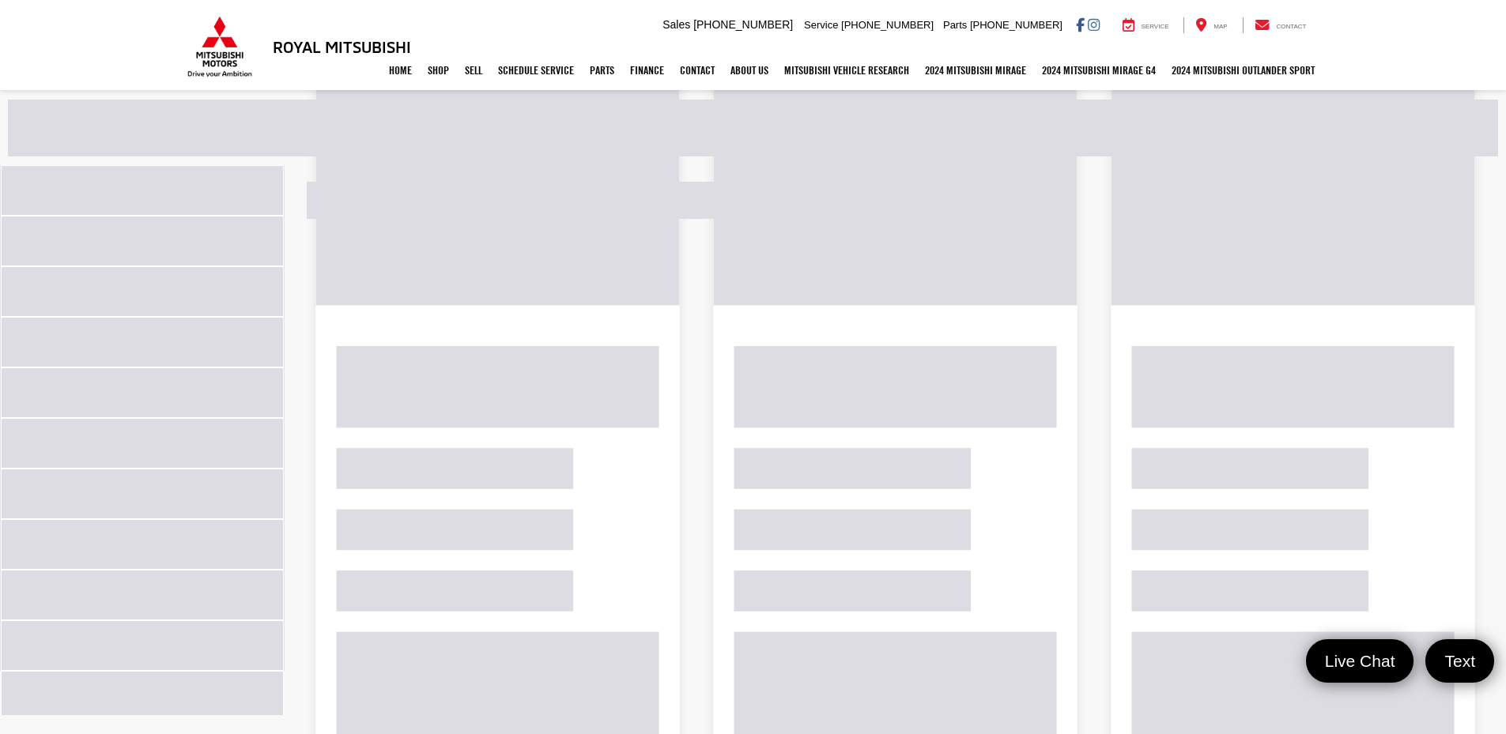
scroll to position [890, 0]
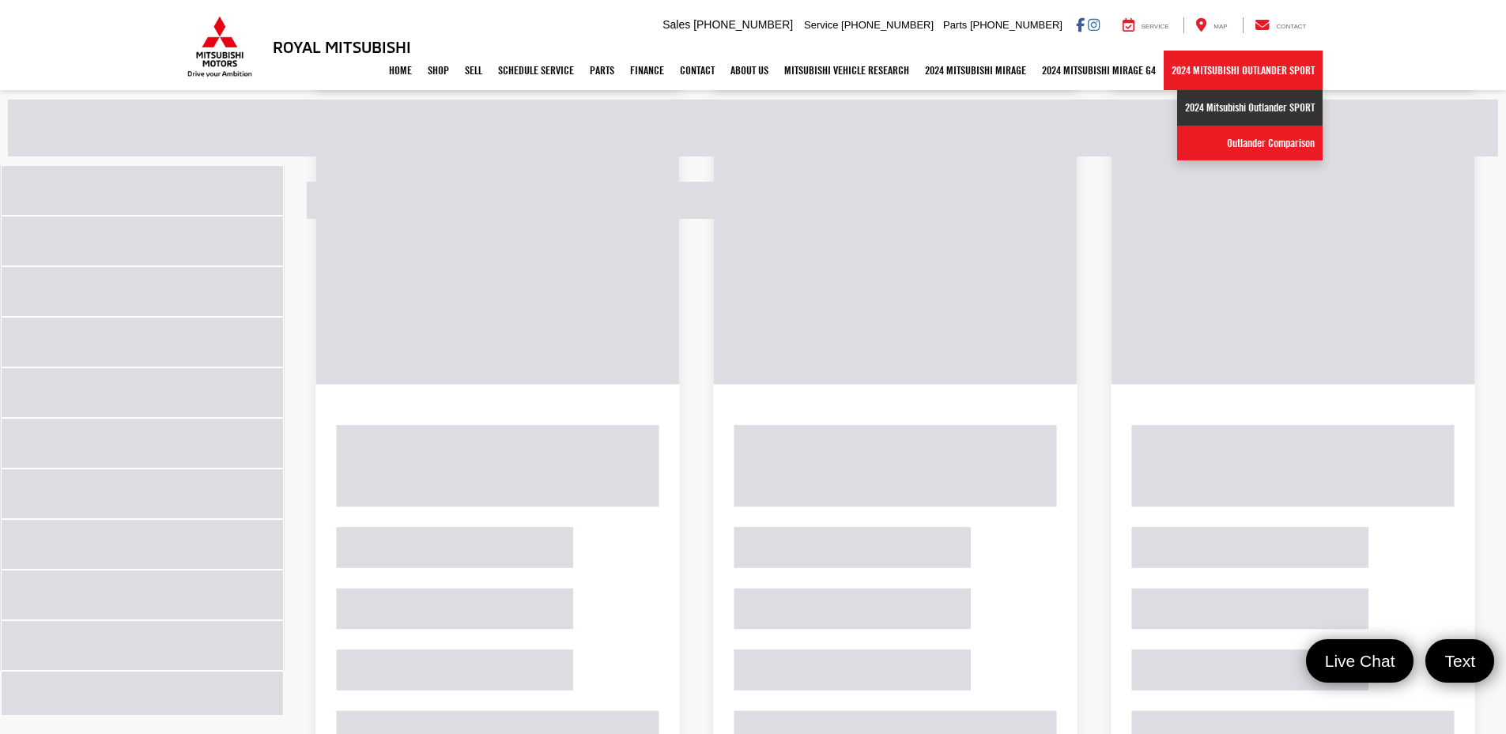
click at [1239, 93] on link "2024 Mitsubishi Outlander SPORT" at bounding box center [1249, 108] width 145 height 36
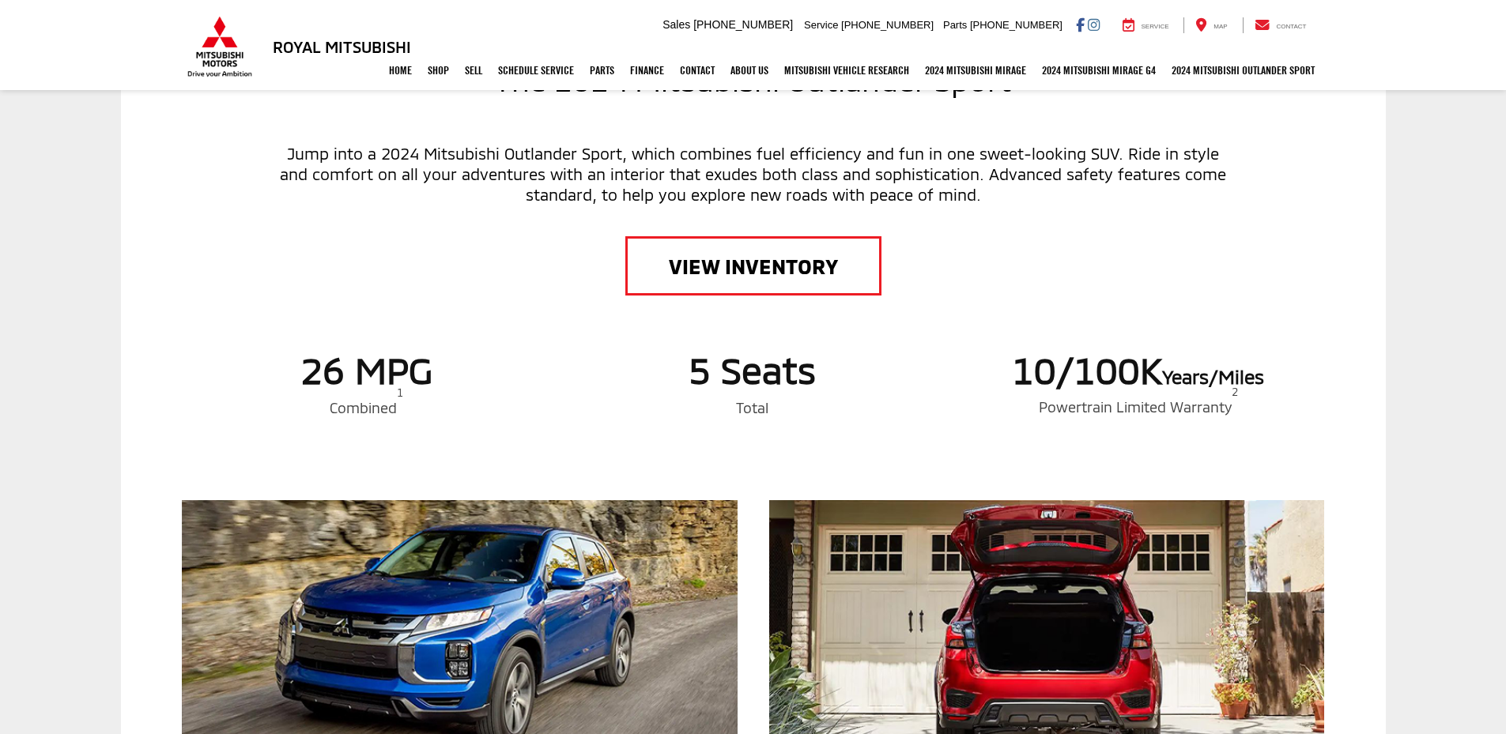
scroll to position [791, 0]
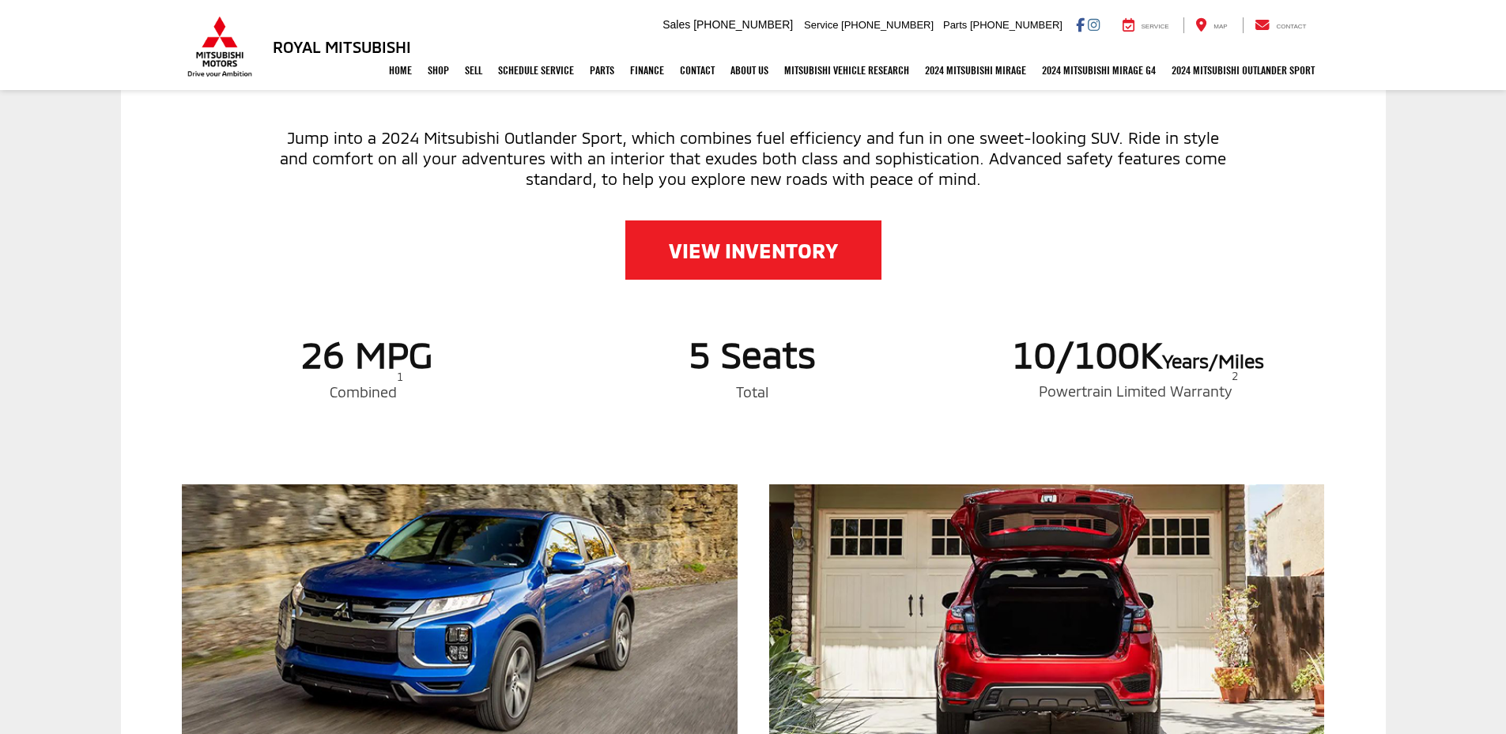
click at [722, 240] on link "VIEW INVENTORY" at bounding box center [753, 250] width 256 height 59
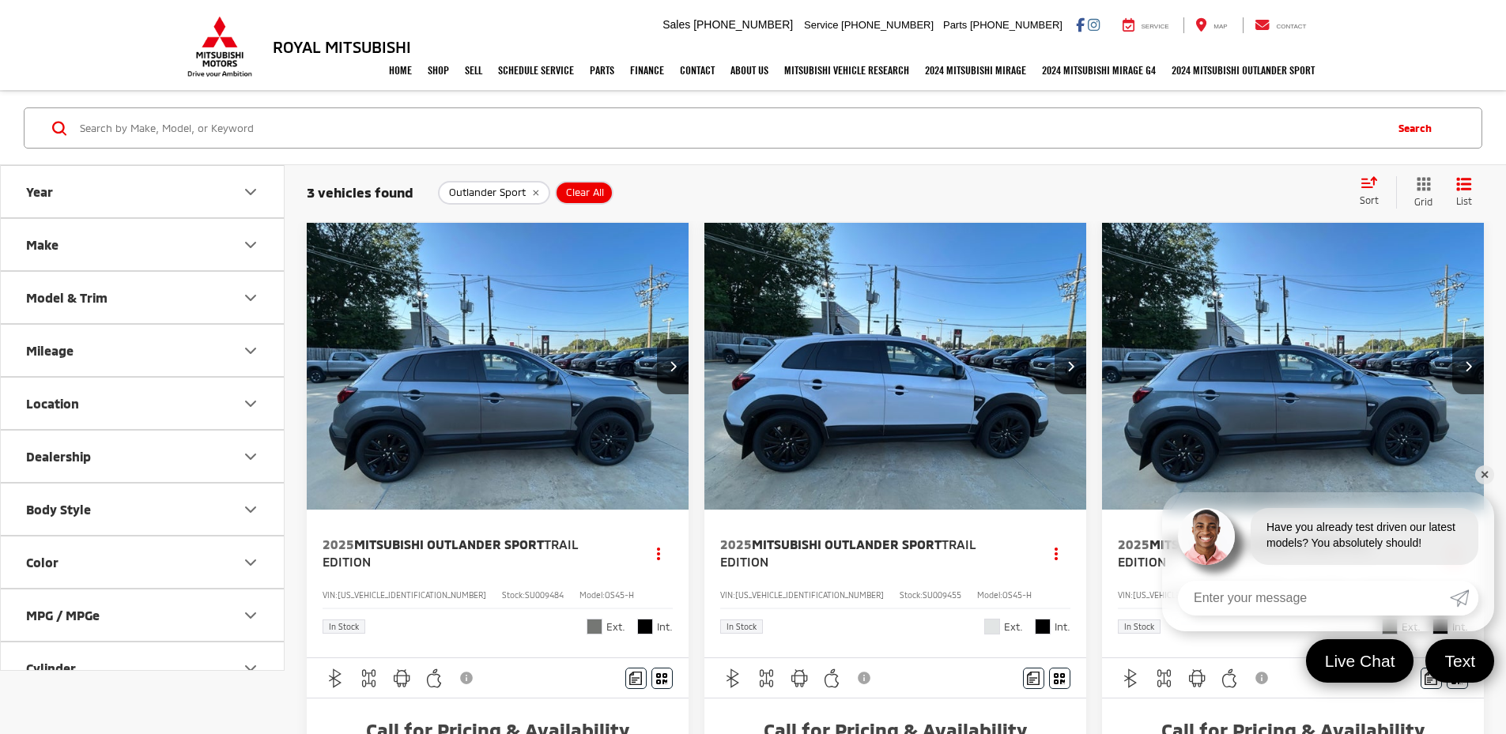
click at [1055, 339] on button "Next image" at bounding box center [1071, 366] width 32 height 55
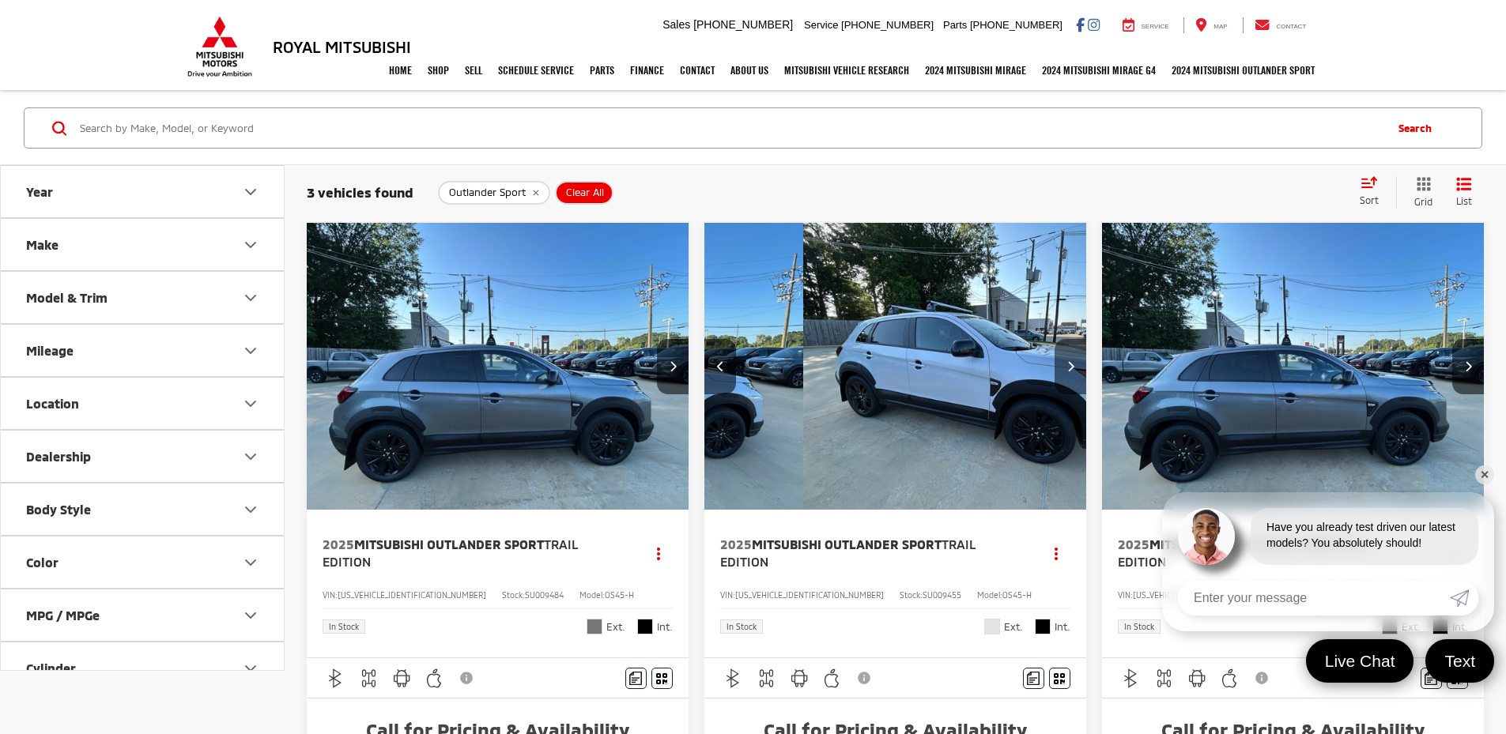
click at [1055, 339] on button "Next image" at bounding box center [1071, 366] width 32 height 55
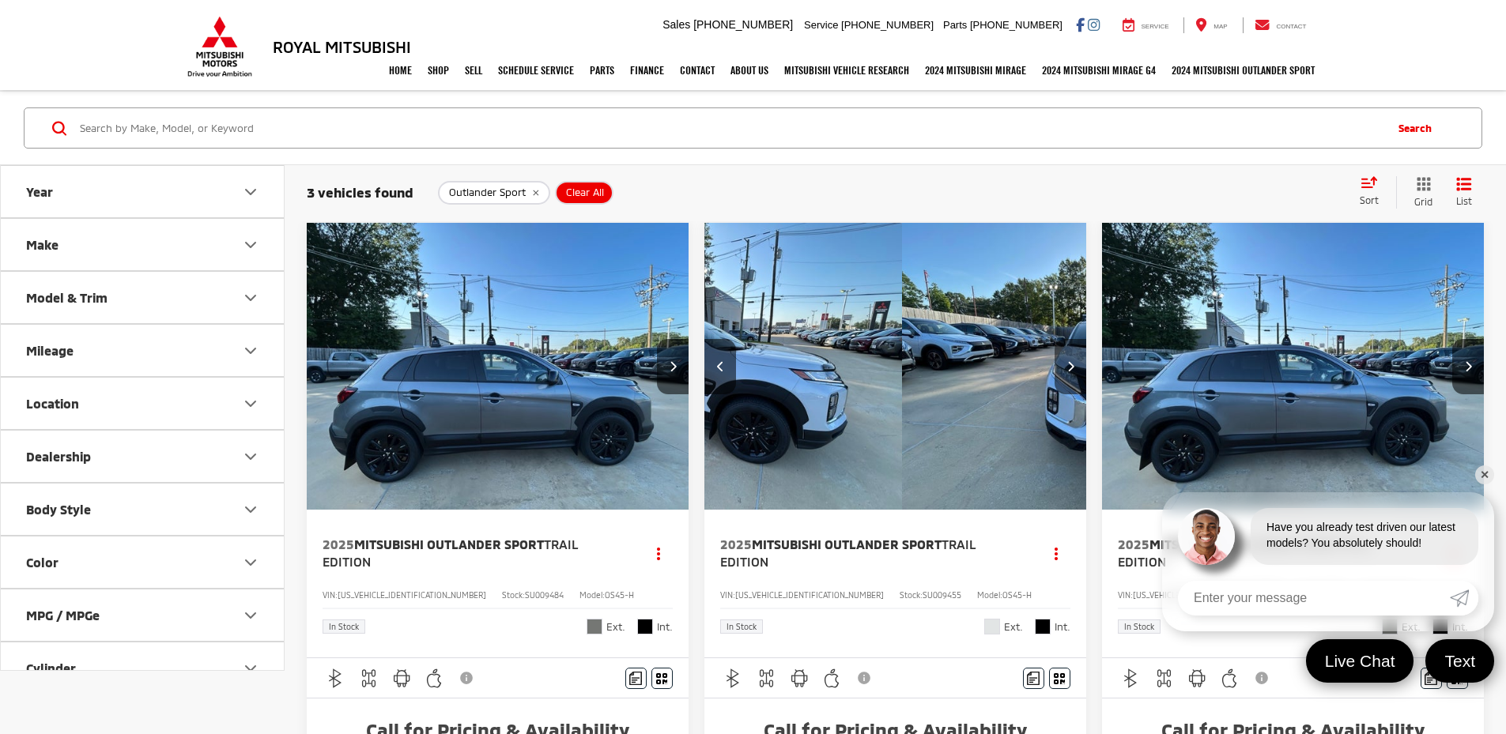
click at [1055, 339] on button "Next image" at bounding box center [1071, 366] width 32 height 55
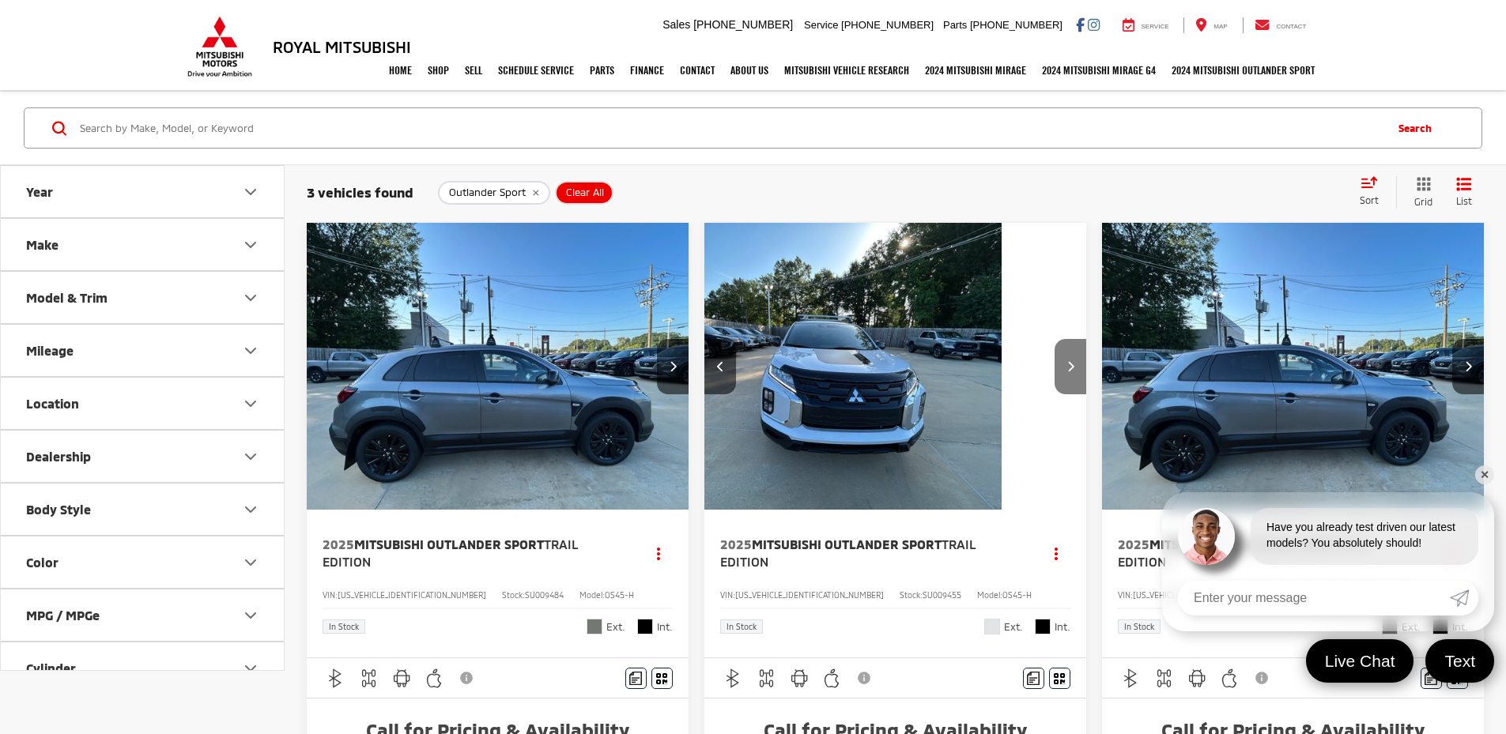
click at [1055, 339] on button "Next image" at bounding box center [1071, 366] width 32 height 55
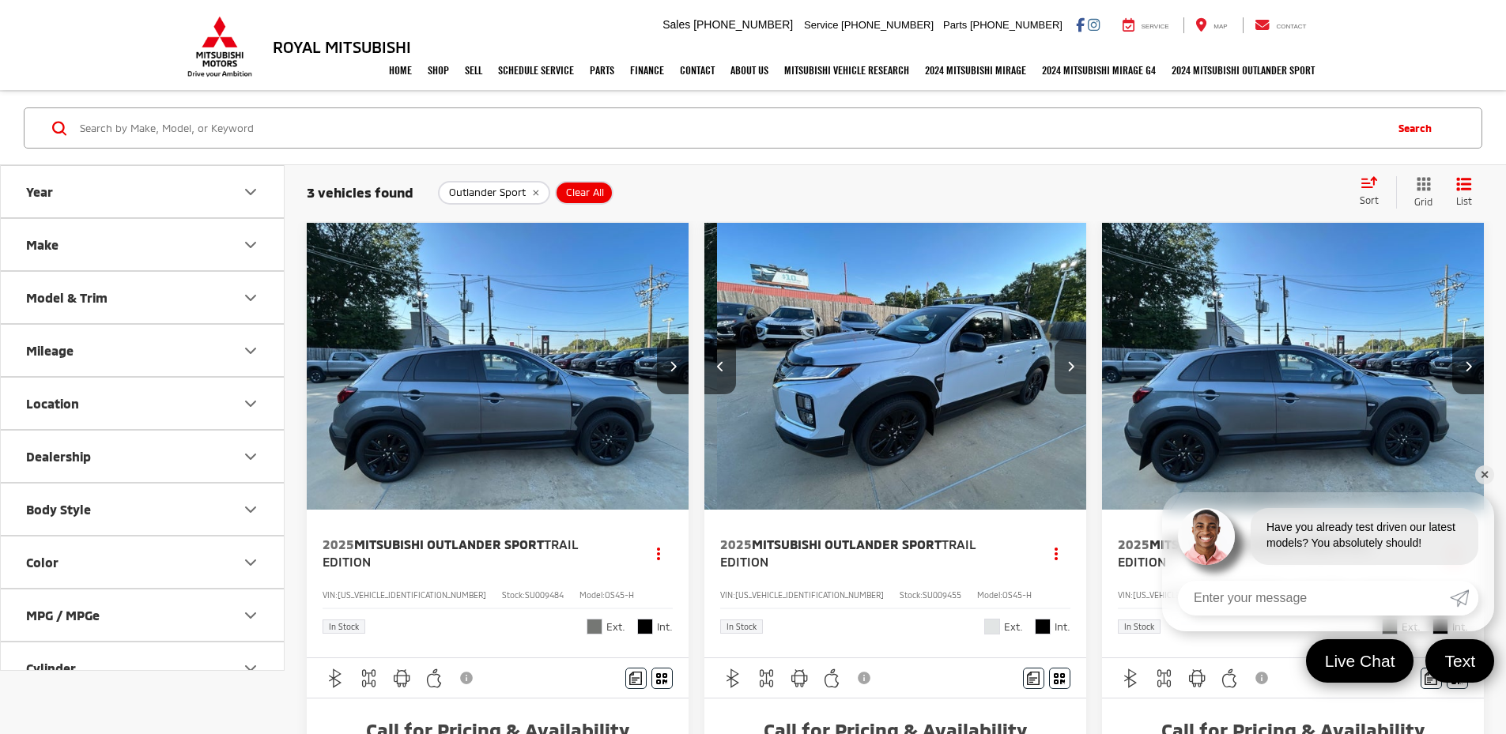
click at [1055, 339] on button "Next image" at bounding box center [1071, 366] width 32 height 55
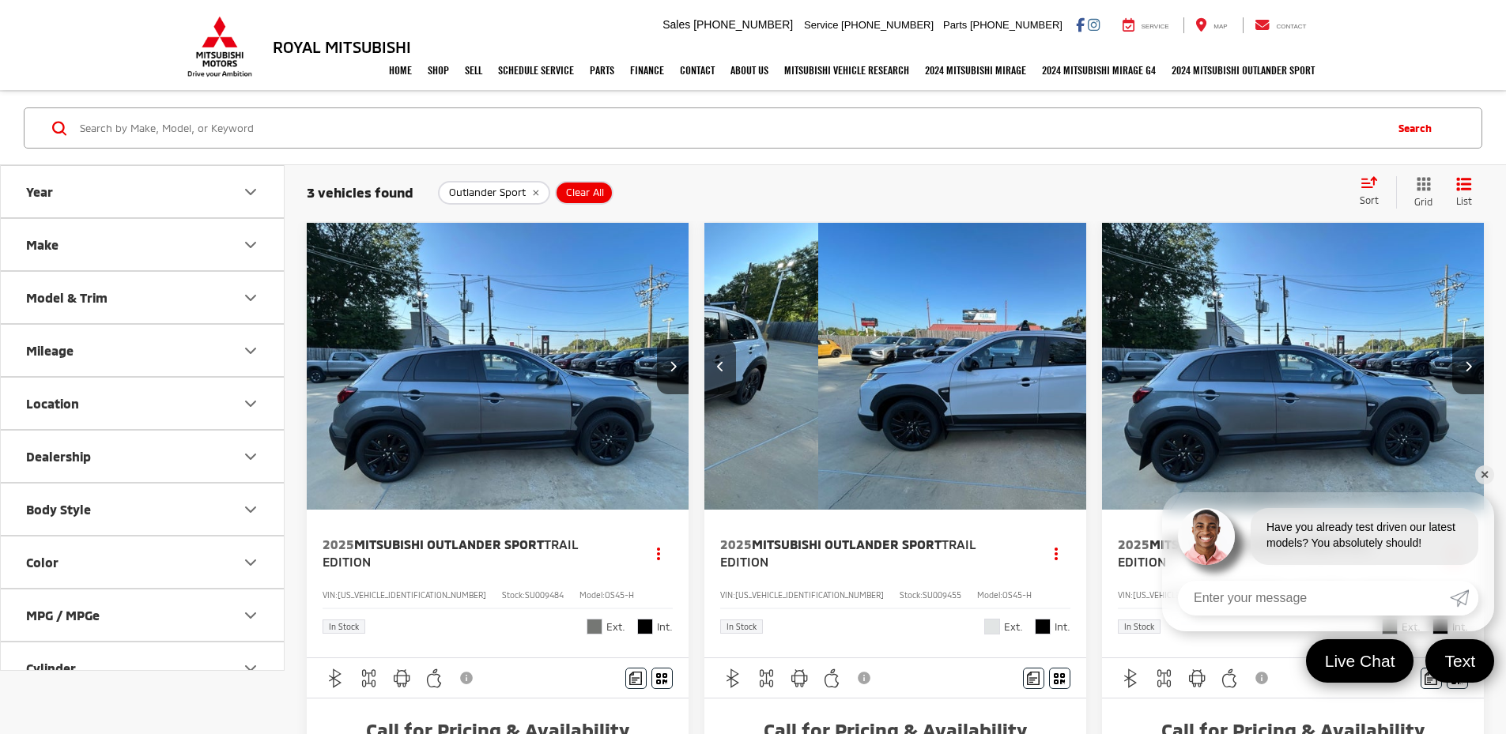
scroll to position [0, 1424]
click at [1480, 470] on link "✕" at bounding box center [1484, 475] width 19 height 19
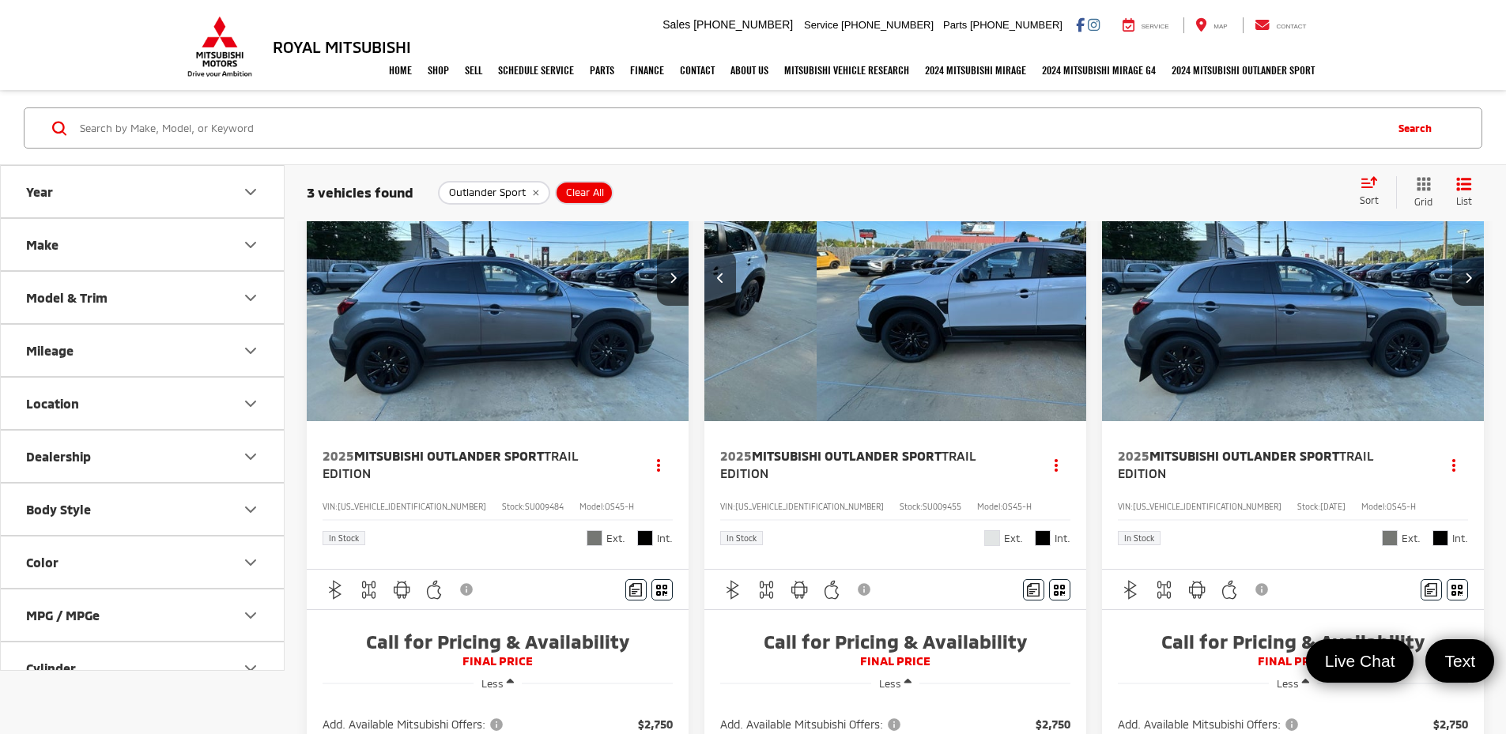
scroll to position [0, 0]
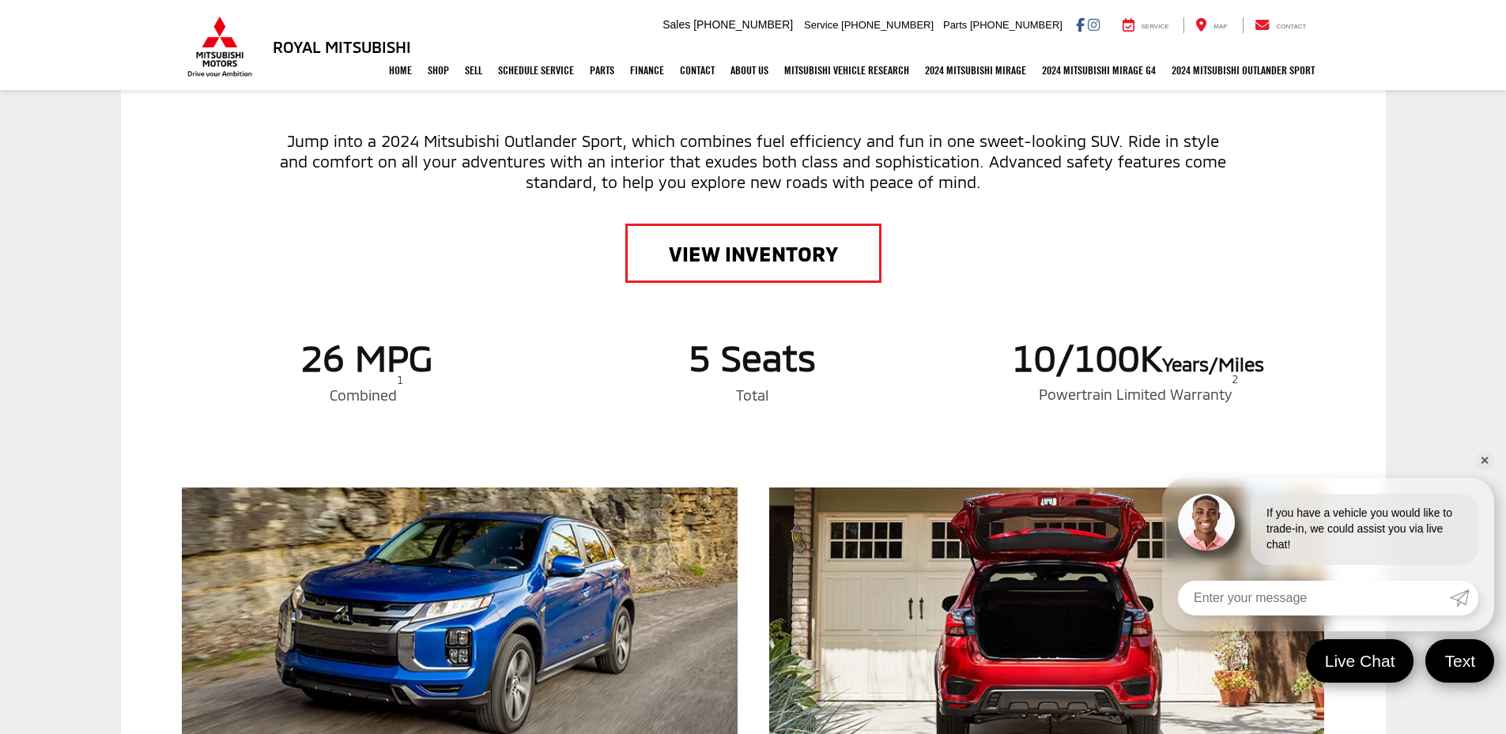
click at [1478, 457] on link "✕" at bounding box center [1484, 460] width 19 height 19
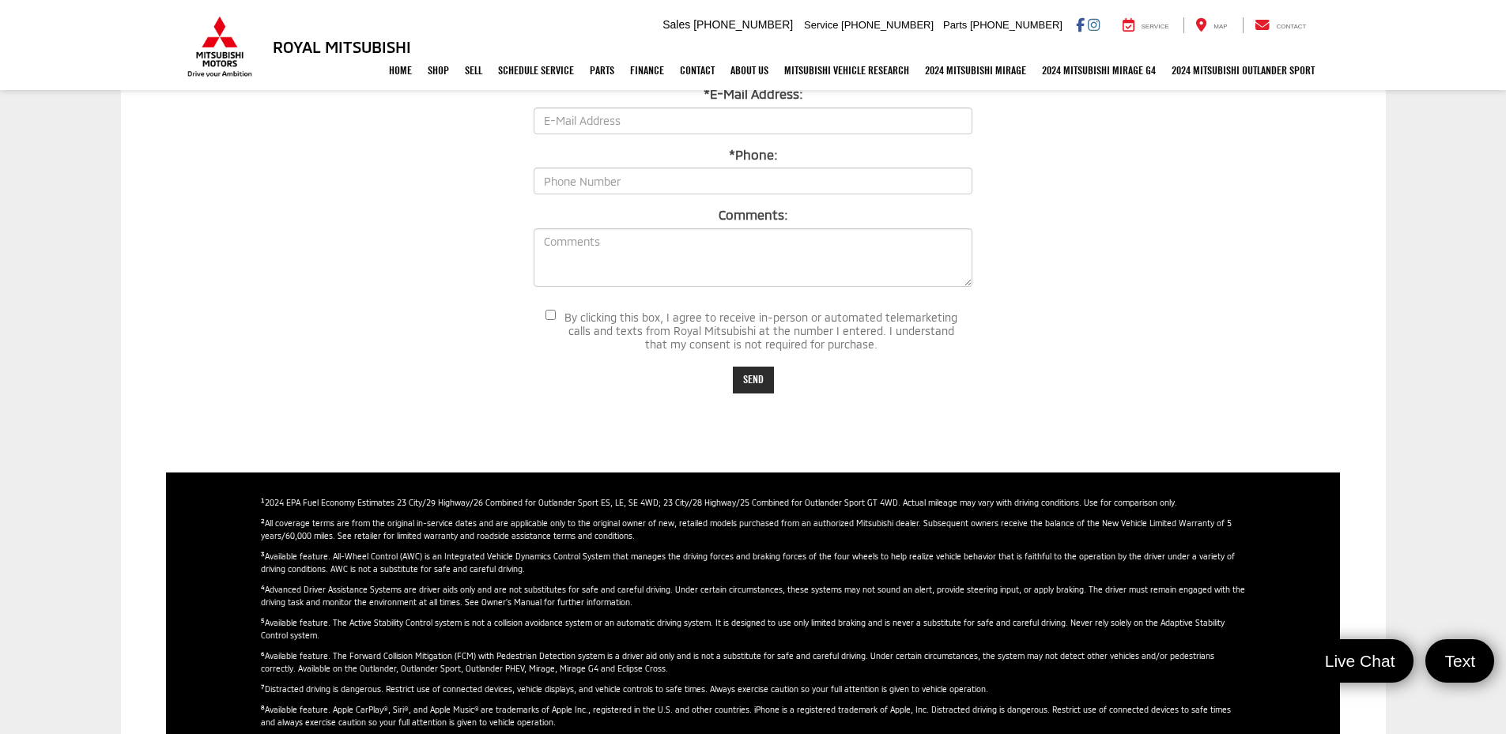
scroll to position [2491, 0]
